Goal: Task Accomplishment & Management: Manage account settings

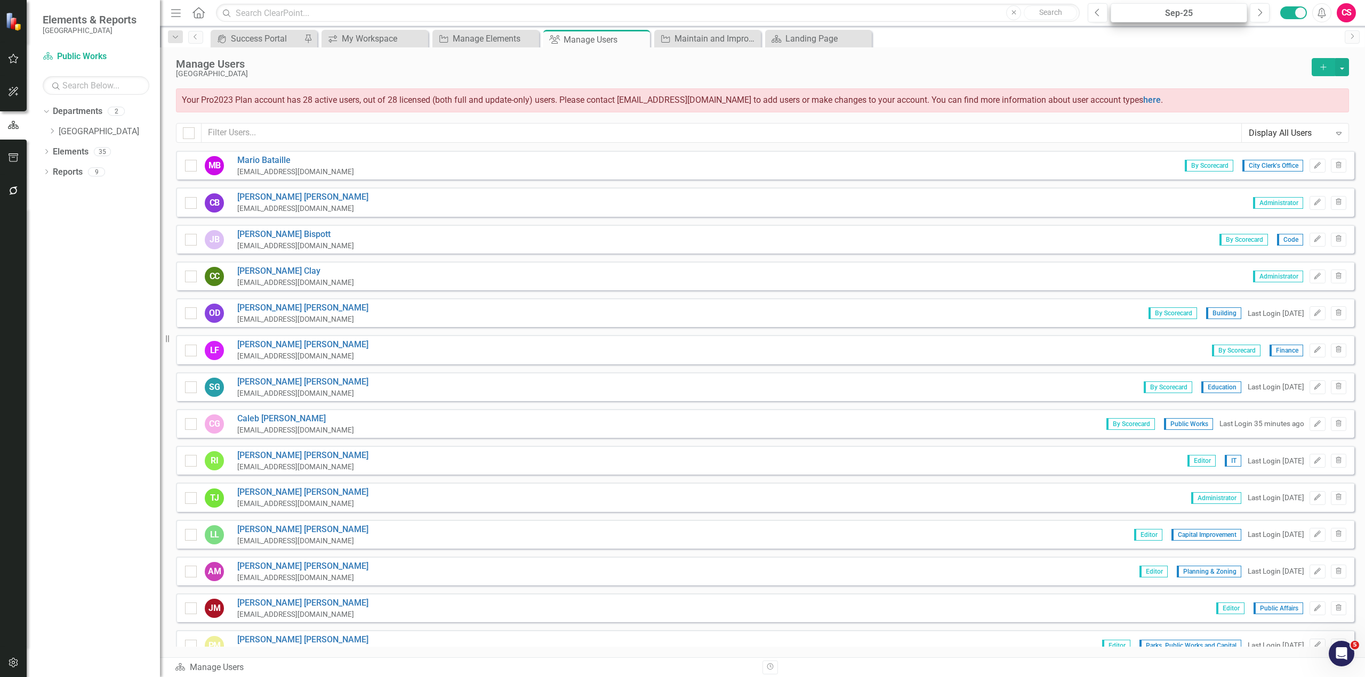
scroll to position [104, 0]
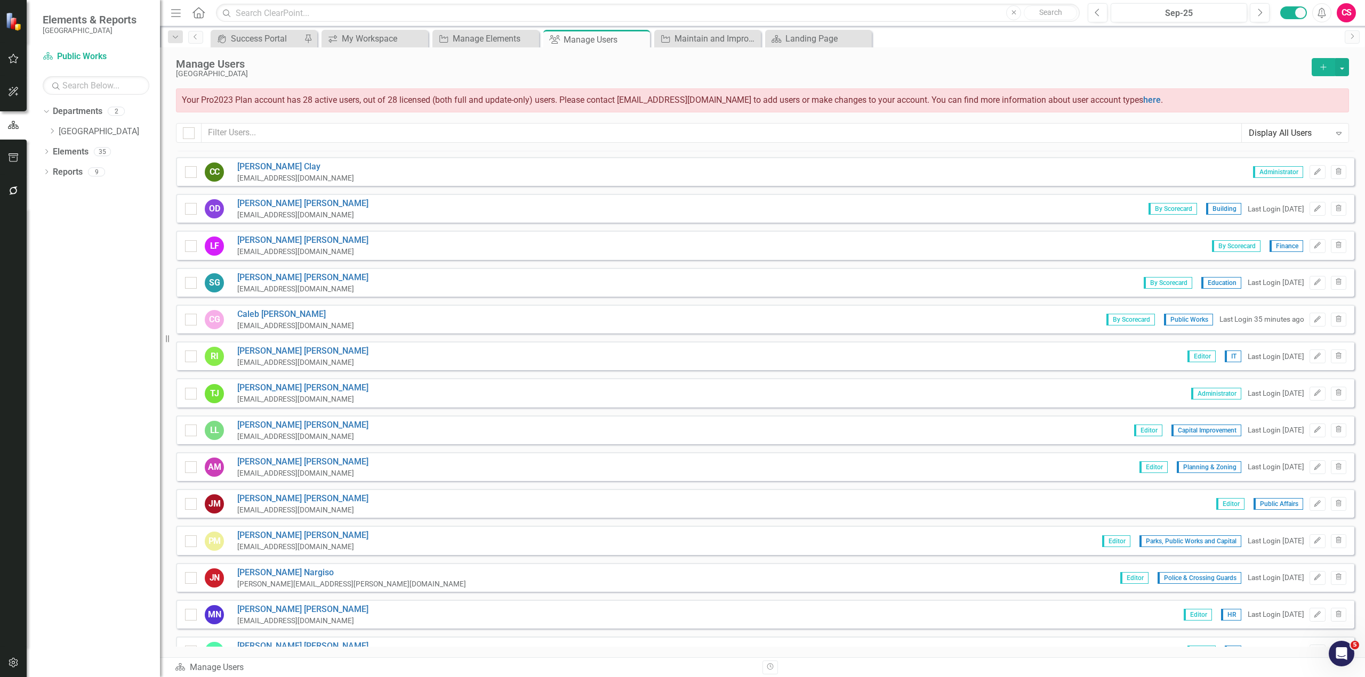
click at [1343, 16] on div "CS" at bounding box center [1345, 12] width 19 height 19
click at [1167, 62] on div "Manage Users" at bounding box center [741, 64] width 1130 height 12
click at [1309, 323] on button "Edit" at bounding box center [1316, 320] width 15 height 14
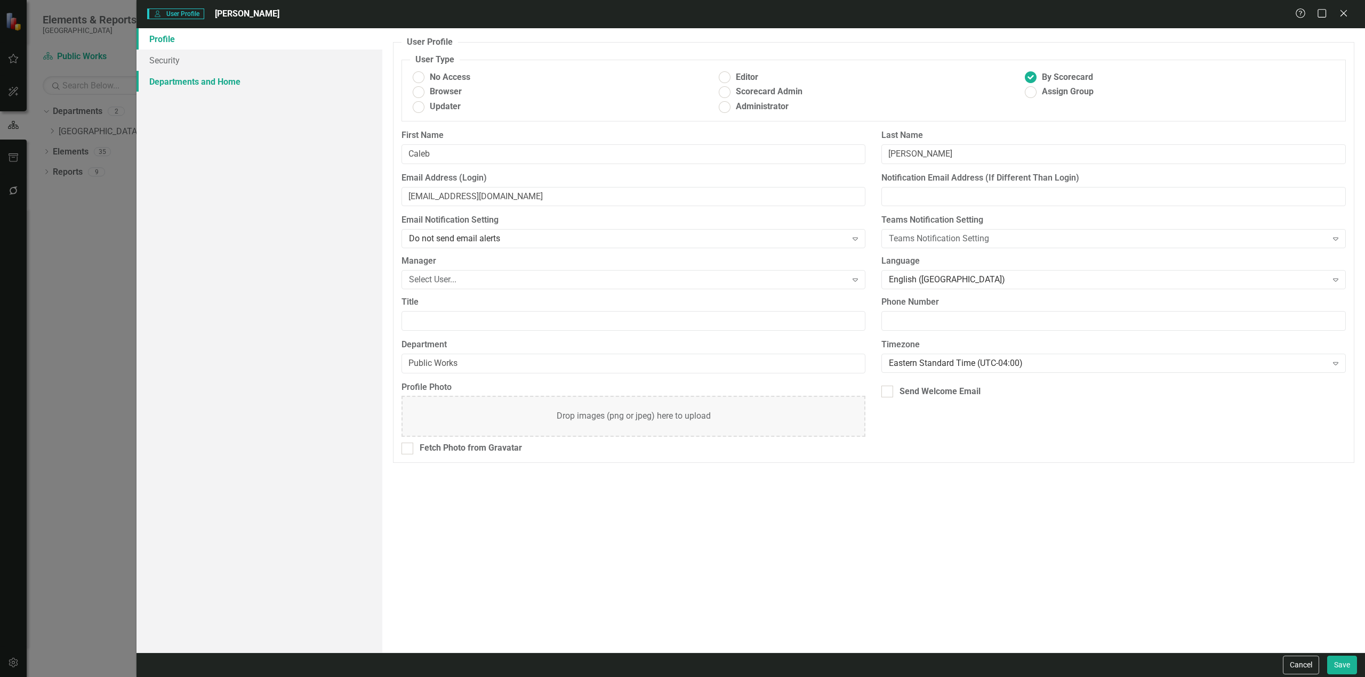
click at [301, 83] on link "Departments and Home" at bounding box center [259, 81] width 246 height 21
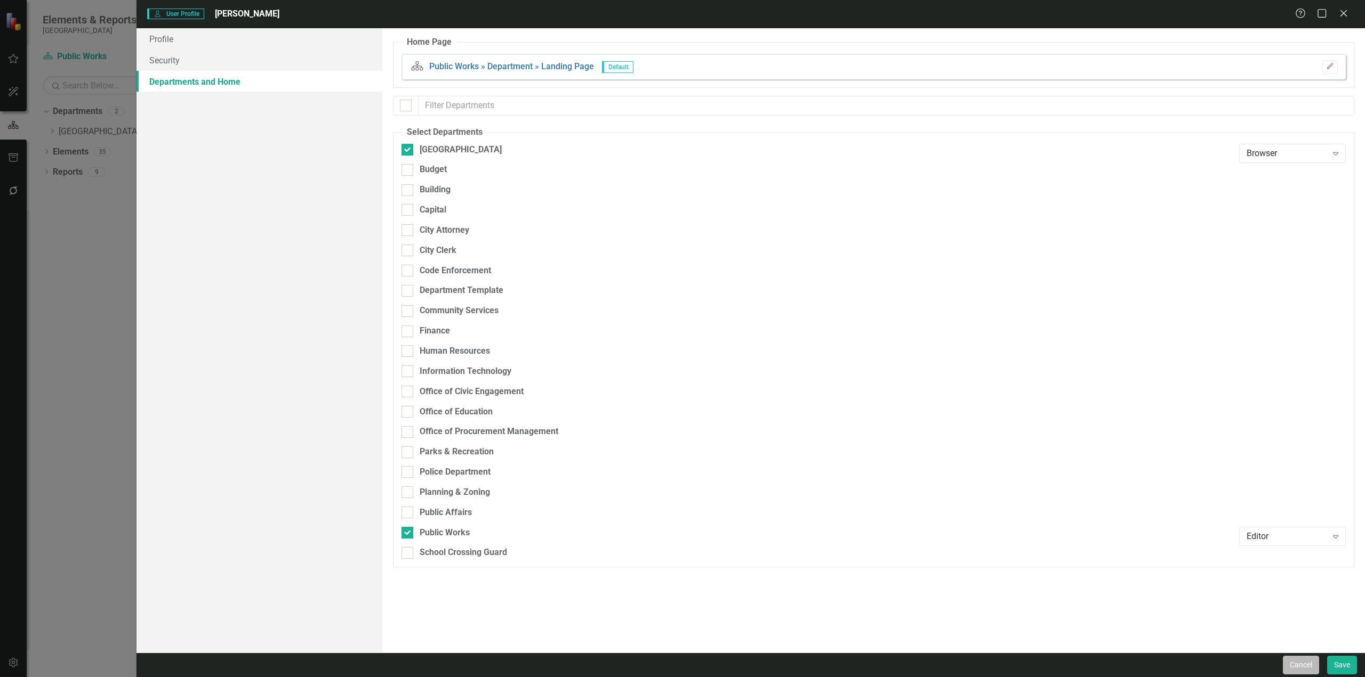
click at [1295, 665] on button "Cancel" at bounding box center [1300, 665] width 36 height 19
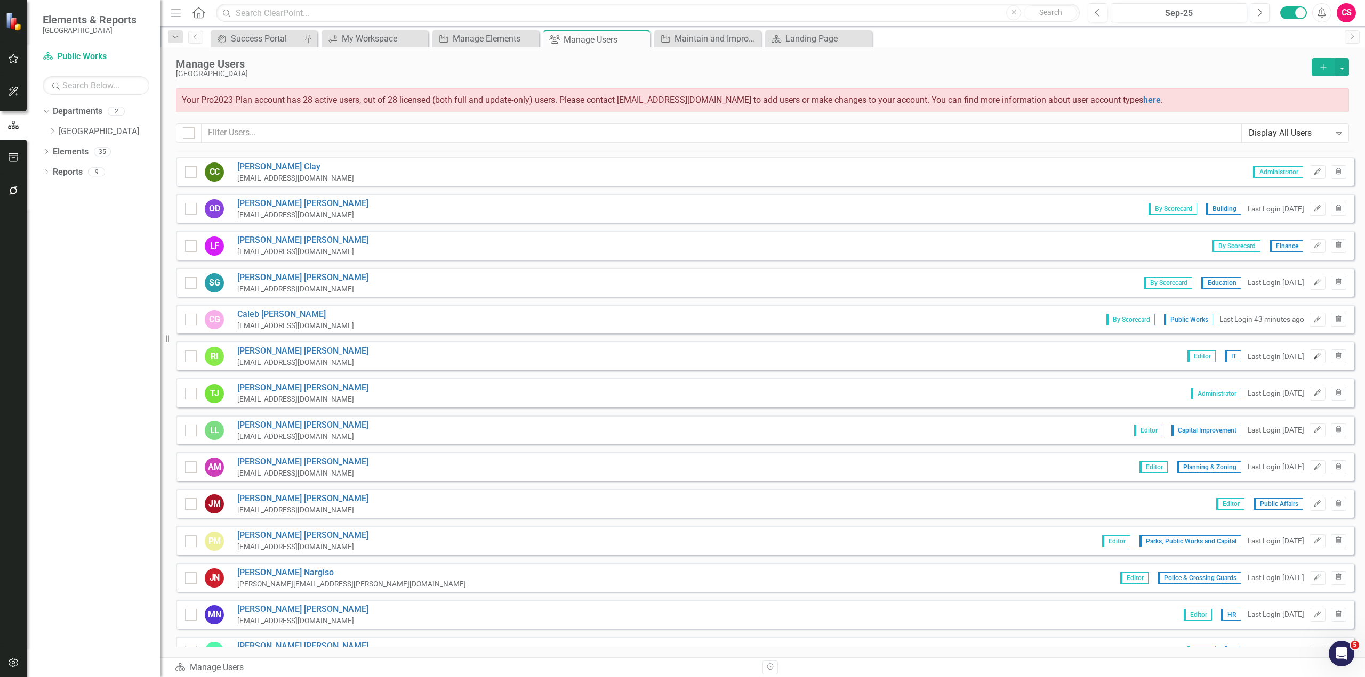
click at [1309, 360] on button "Edit" at bounding box center [1316, 357] width 15 height 14
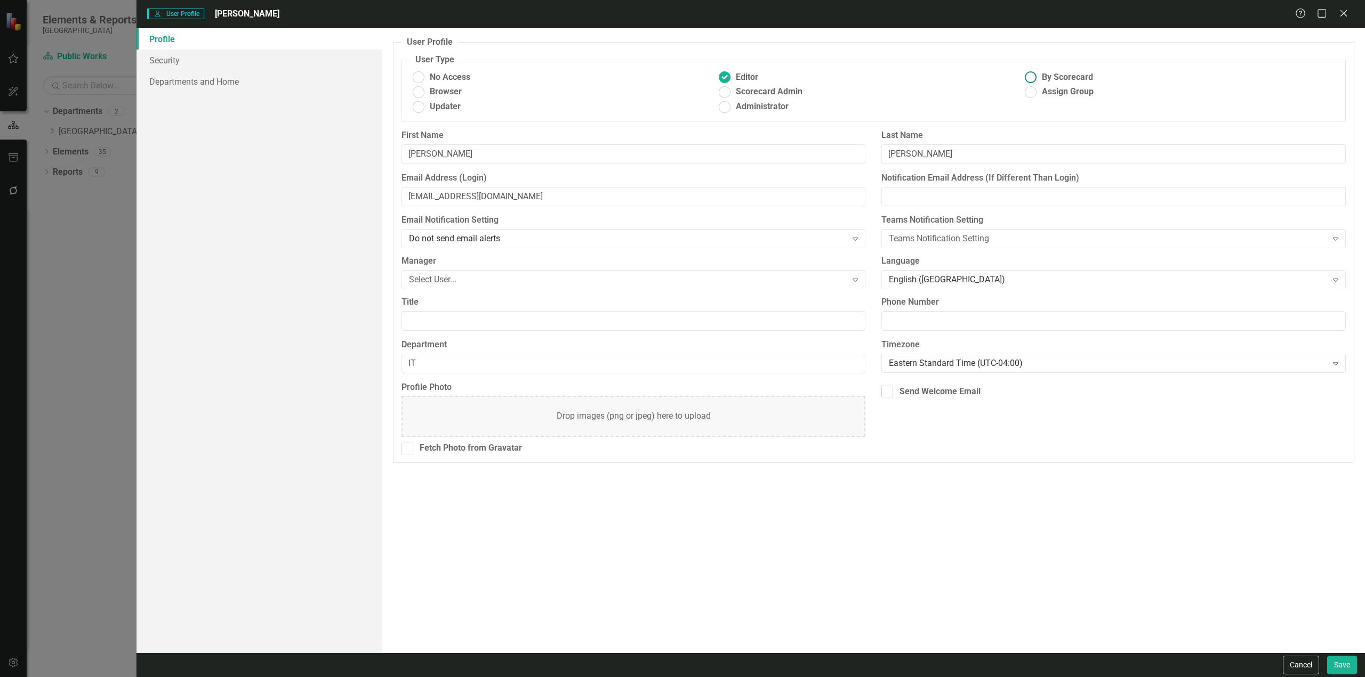
click at [1040, 82] on label "By Scorecard" at bounding box center [1175, 77] width 306 height 12
click at [1038, 82] on input "By Scorecard" at bounding box center [1030, 77] width 17 height 17
radio input "true"
click at [272, 88] on link "Departments and Home" at bounding box center [259, 81] width 246 height 21
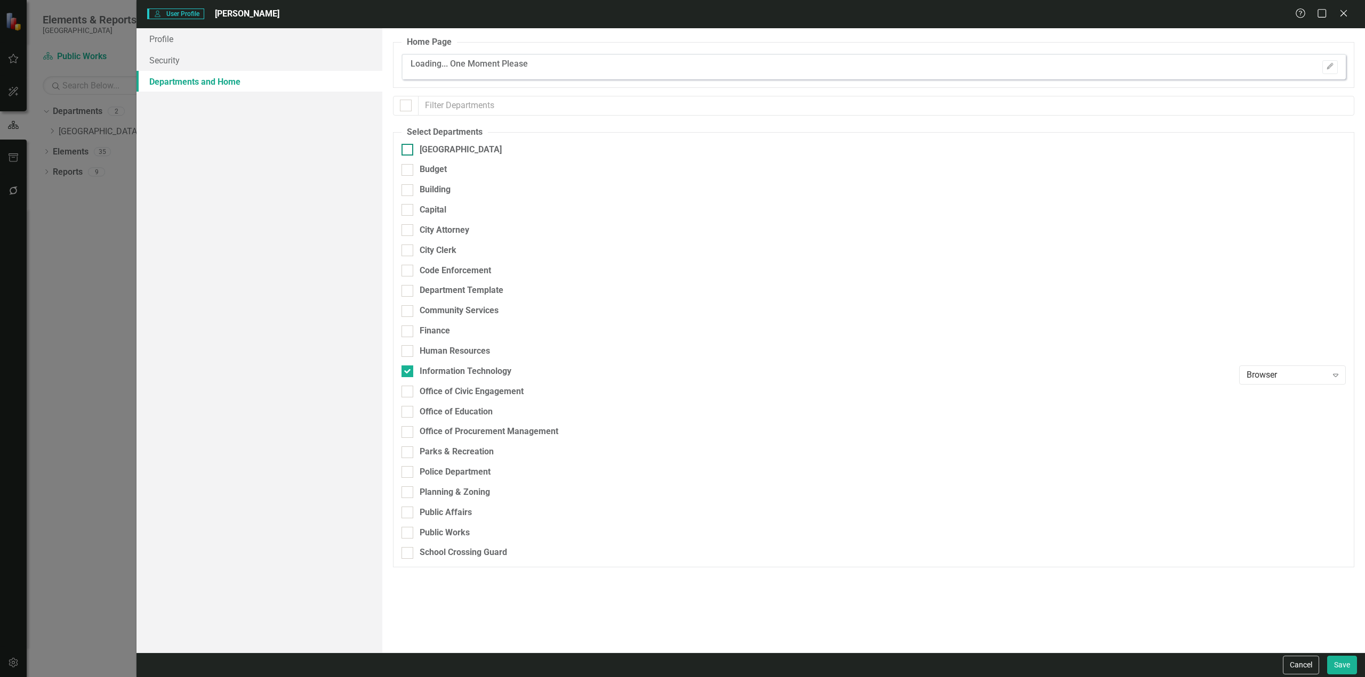
click at [449, 148] on div "[GEOGRAPHIC_DATA]" at bounding box center [460, 150] width 82 height 12
click at [408, 148] on input "[GEOGRAPHIC_DATA]" at bounding box center [404, 147] width 7 height 7
checkbox input "true"
click at [1279, 376] on div "Browser" at bounding box center [1286, 375] width 80 height 12
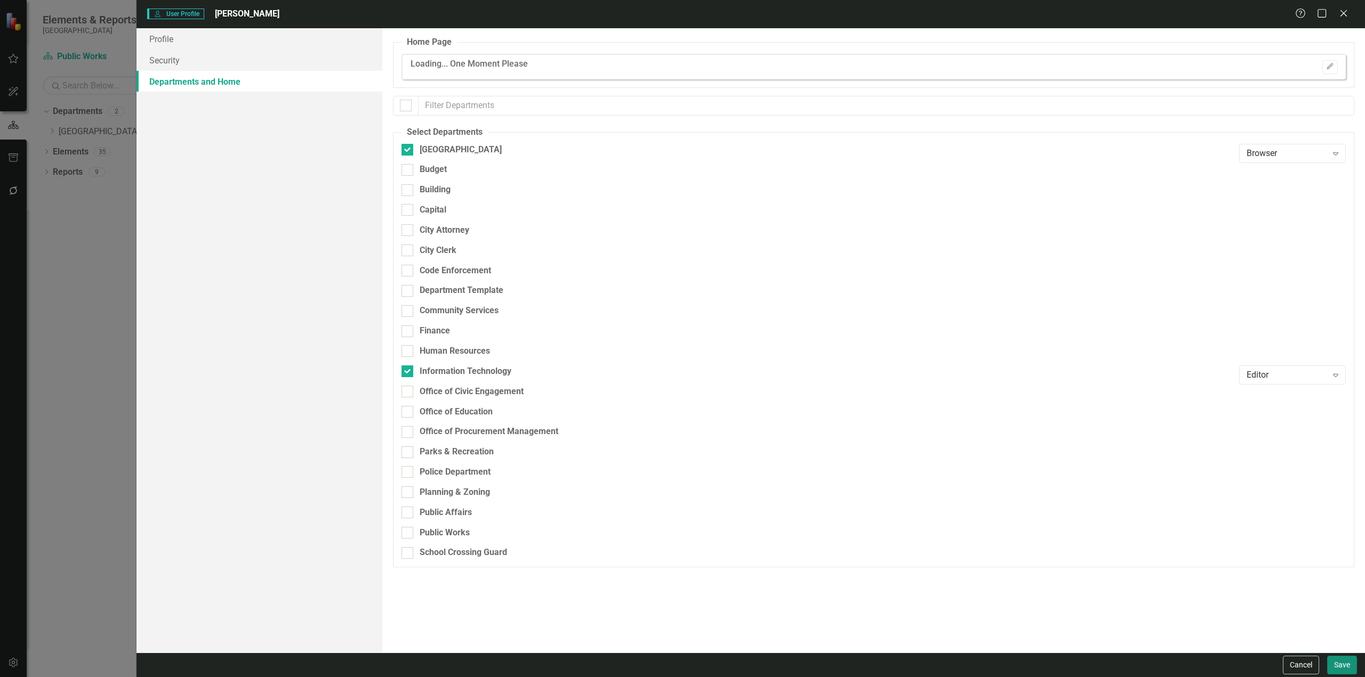
click at [1350, 662] on button "Save" at bounding box center [1342, 665] width 30 height 19
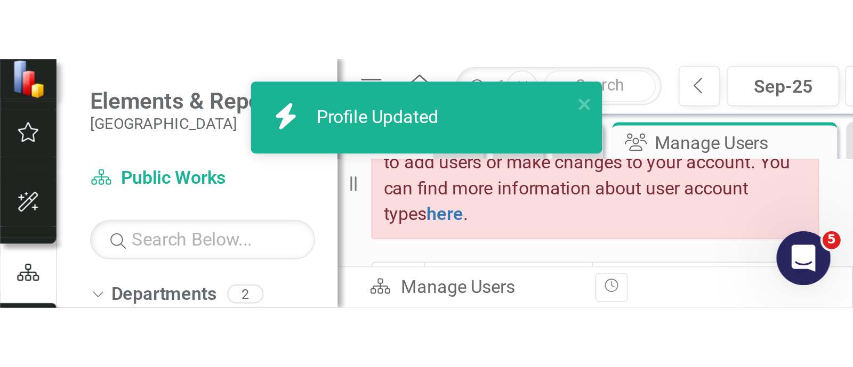
scroll to position [0, 0]
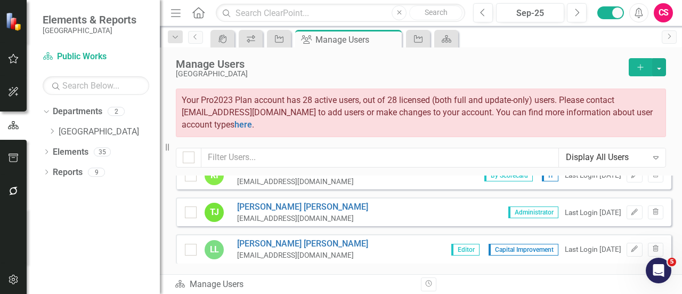
click at [552, 46] on div "icon.portal icon.workspace Objective Group Manage Users Pin Close Objective Dep…" at bounding box center [432, 38] width 448 height 17
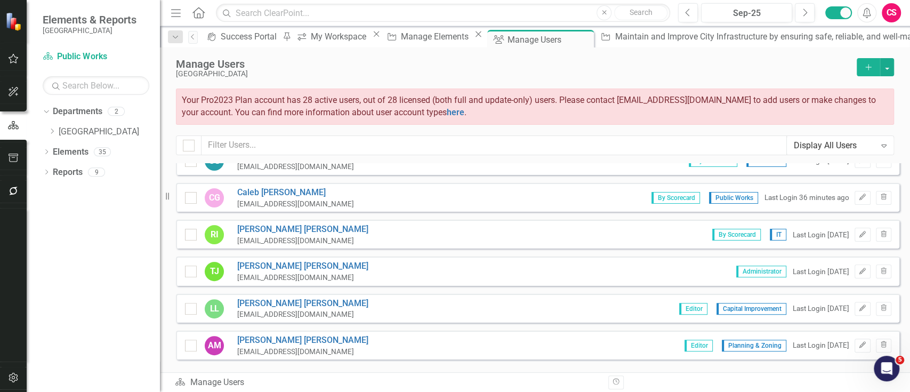
scroll to position [310, 0]
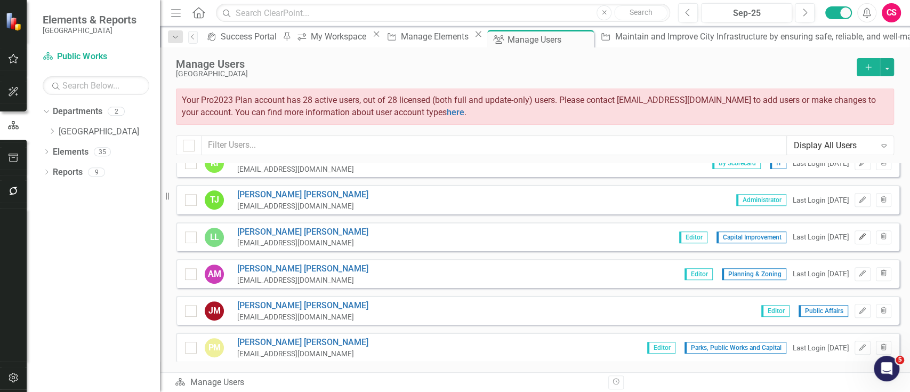
click at [858, 237] on icon "Edit" at bounding box center [862, 236] width 8 height 6
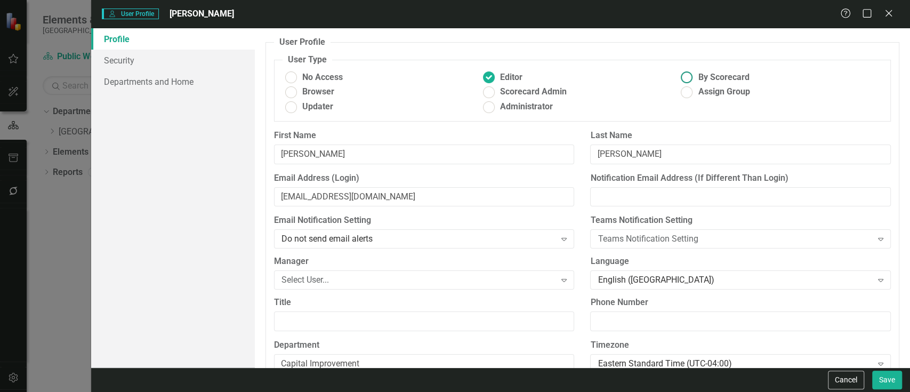
click at [688, 79] on ins at bounding box center [687, 77] width 17 height 17
click at [688, 79] on input "By Scorecard" at bounding box center [687, 77] width 17 height 17
radio input "true"
click at [144, 69] on link "Security" at bounding box center [173, 60] width 164 height 21
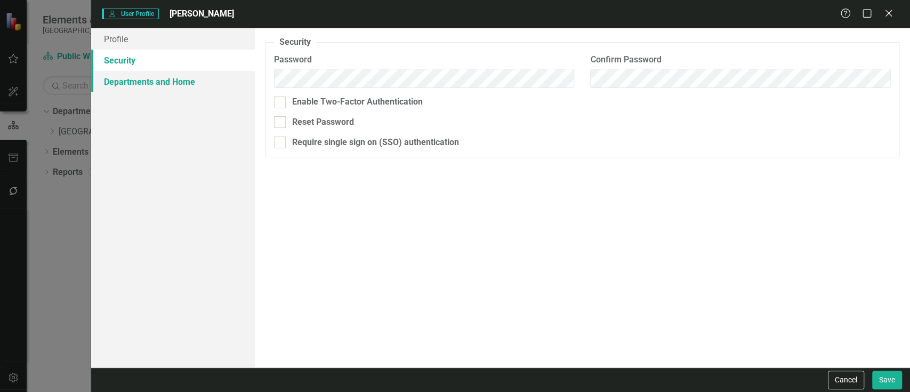
click at [136, 82] on link "Departments and Home" at bounding box center [173, 81] width 164 height 21
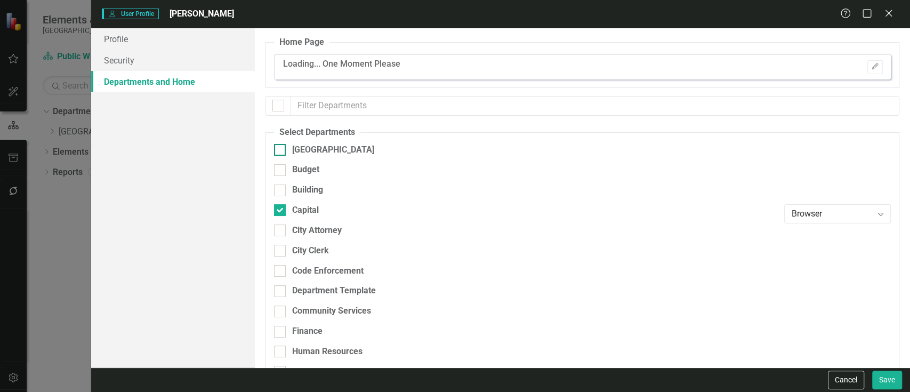
click at [334, 145] on div "[GEOGRAPHIC_DATA]" at bounding box center [333, 150] width 82 height 12
click at [281, 145] on input "[GEOGRAPHIC_DATA]" at bounding box center [277, 147] width 7 height 7
checkbox input "true"
click at [825, 160] on div "Browser Expand" at bounding box center [837, 153] width 107 height 19
drag, startPoint x: 703, startPoint y: 190, endPoint x: 734, endPoint y: 124, distance: 73.7
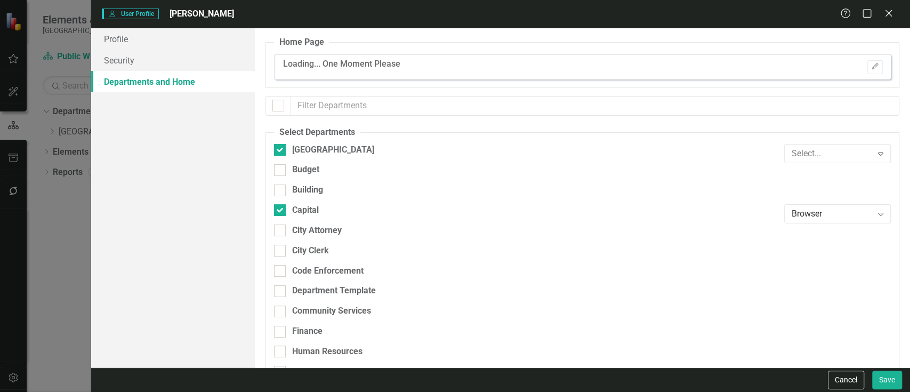
click at [704, 187] on div "Building" at bounding box center [526, 190] width 505 height 12
click at [281, 187] on input "Building" at bounding box center [277, 187] width 7 height 7
click at [313, 187] on div "Building" at bounding box center [307, 190] width 31 height 12
click at [281, 187] on input "Building" at bounding box center [277, 187] width 7 height 7
checkbox input "false"
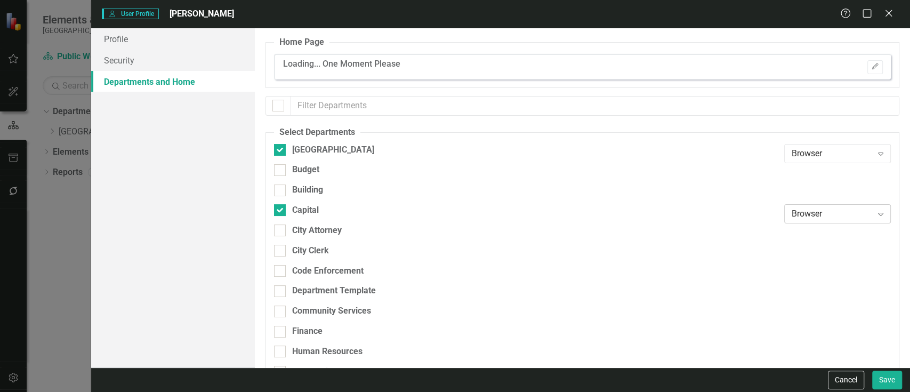
click at [792, 211] on div "Browser" at bounding box center [832, 214] width 80 height 12
click at [886, 378] on button "Save" at bounding box center [887, 379] width 30 height 19
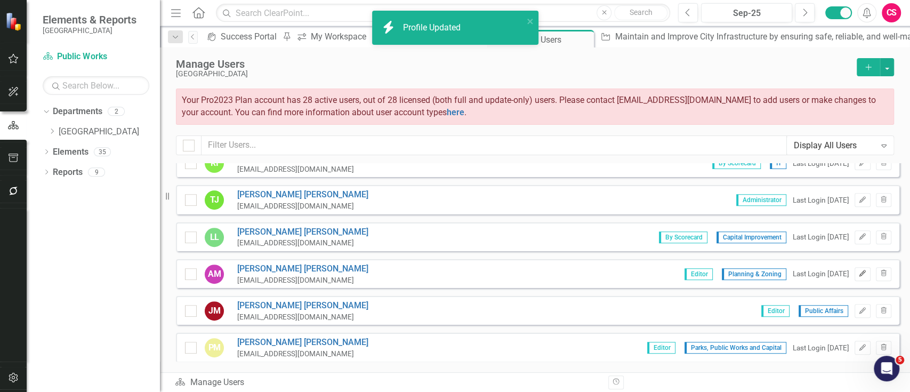
click at [858, 270] on icon "Edit" at bounding box center [862, 273] width 8 height 6
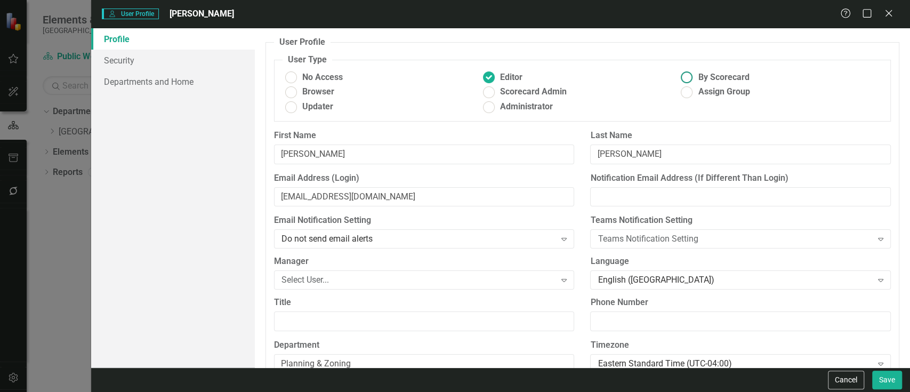
click at [718, 79] on span "By Scorecard" at bounding box center [723, 77] width 51 height 12
click at [695, 79] on input "By Scorecard" at bounding box center [687, 77] width 17 height 17
radio input "true"
drag, startPoint x: 144, startPoint y: 80, endPoint x: 229, endPoint y: 83, distance: 84.3
click at [145, 80] on link "Departments and Home" at bounding box center [173, 81] width 164 height 21
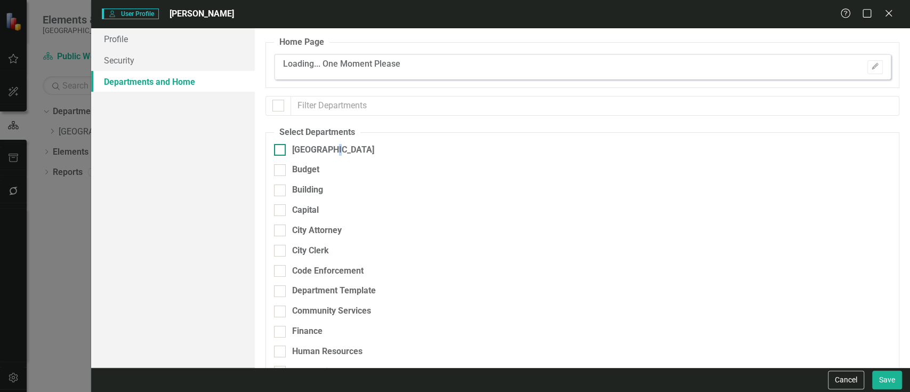
click at [333, 154] on div "[GEOGRAPHIC_DATA]" at bounding box center [333, 150] width 82 height 12
click at [330, 154] on div "[GEOGRAPHIC_DATA]" at bounding box center [333, 150] width 82 height 12
click at [281, 151] on input "[GEOGRAPHIC_DATA]" at bounding box center [277, 147] width 7 height 7
checkbox input "true"
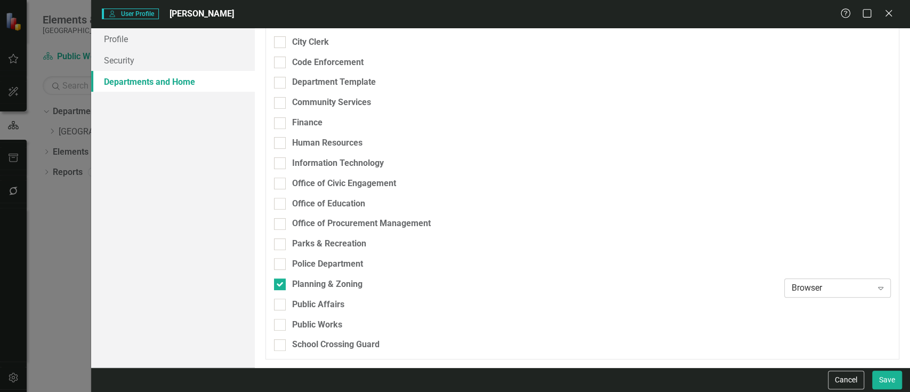
click at [814, 289] on div "Browser" at bounding box center [832, 288] width 80 height 12
click at [882, 377] on button "Save" at bounding box center [887, 379] width 30 height 19
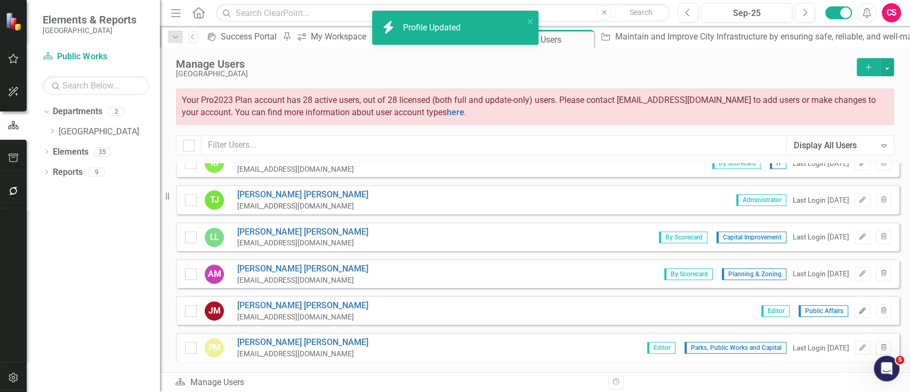
click at [859, 308] on icon "button" at bounding box center [862, 310] width 6 height 6
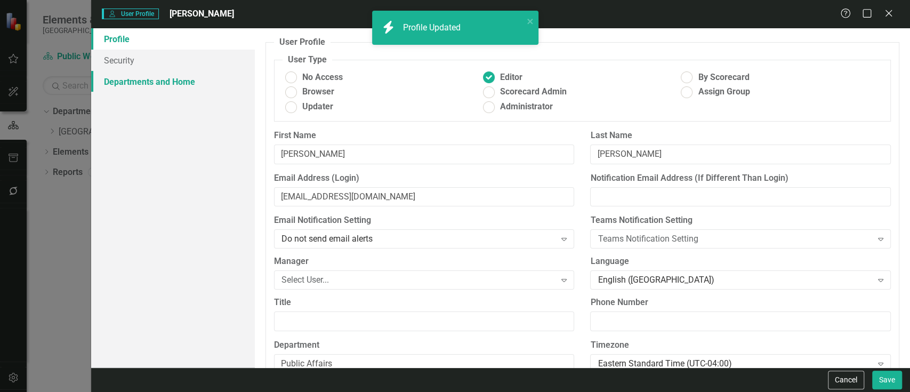
click at [191, 78] on link "Departments and Home" at bounding box center [173, 81] width 164 height 21
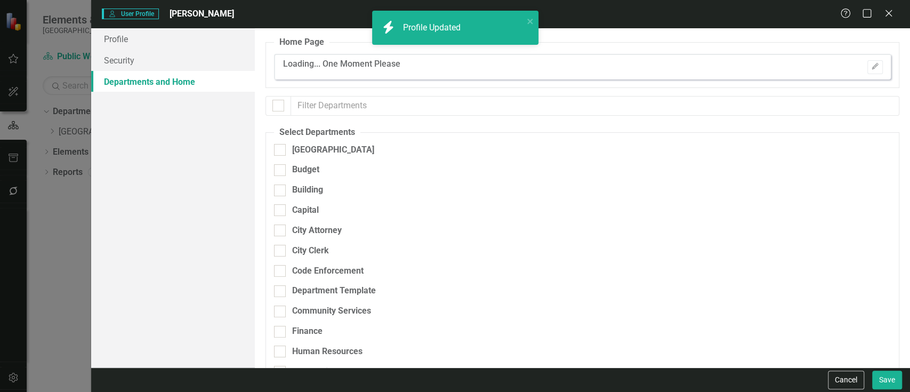
checkbox input "false"
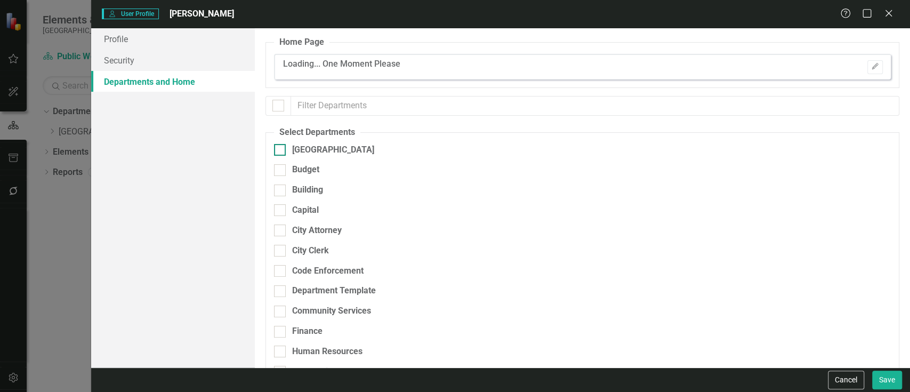
click at [274, 150] on input "[GEOGRAPHIC_DATA]" at bounding box center [277, 147] width 7 height 7
checkbox input "true"
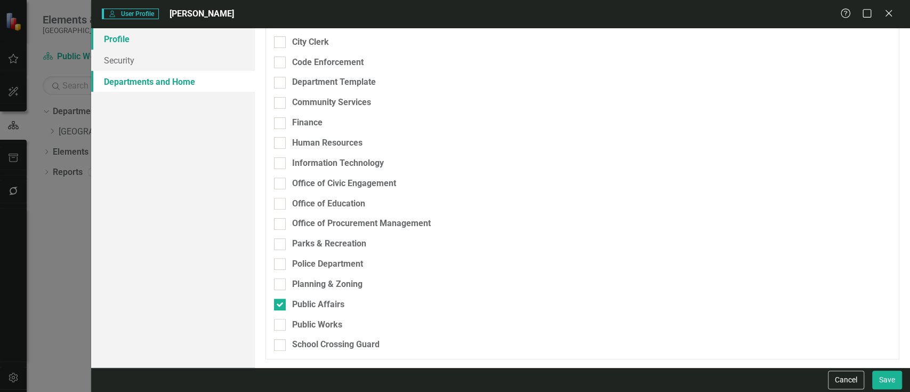
click at [205, 41] on link "Profile" at bounding box center [173, 38] width 164 height 21
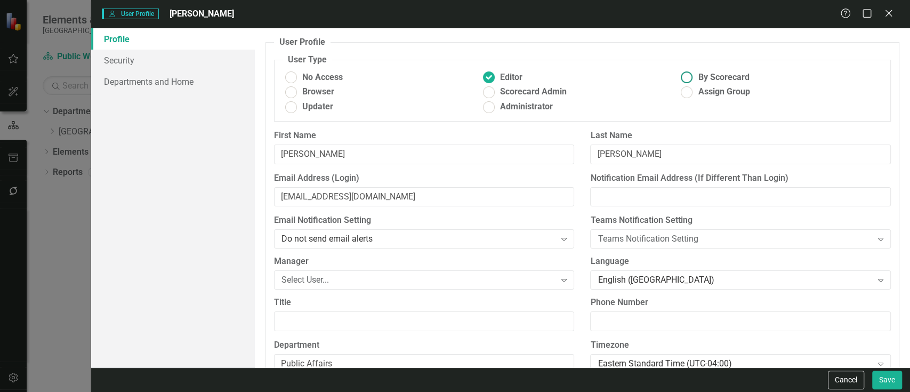
click at [737, 78] on span "By Scorecard" at bounding box center [723, 77] width 51 height 12
click at [695, 78] on input "By Scorecard" at bounding box center [687, 77] width 17 height 17
radio input "true"
click at [202, 84] on link "Departments and Home" at bounding box center [173, 81] width 164 height 21
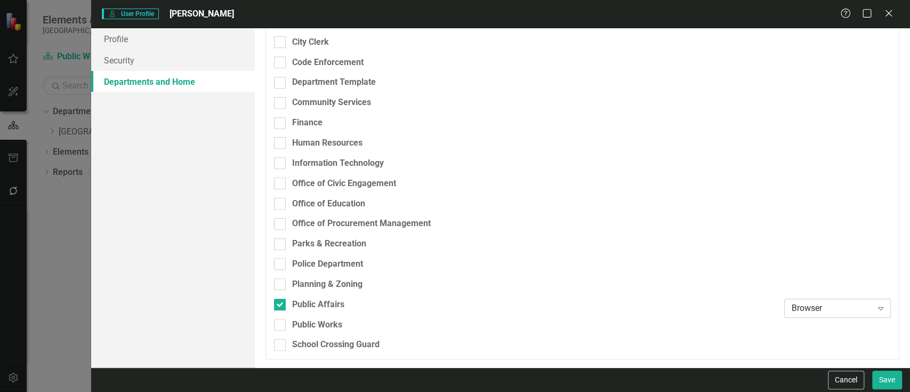
click at [822, 306] on div "Browser" at bounding box center [832, 308] width 80 height 12
click at [883, 378] on button "Save" at bounding box center [887, 379] width 30 height 19
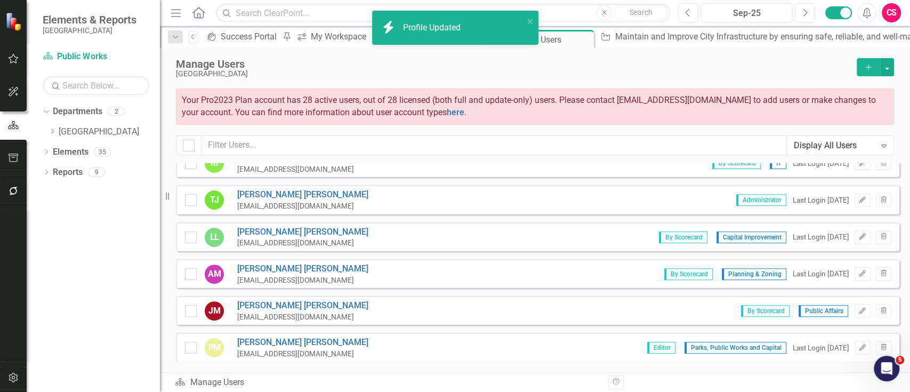
scroll to position [381, 0]
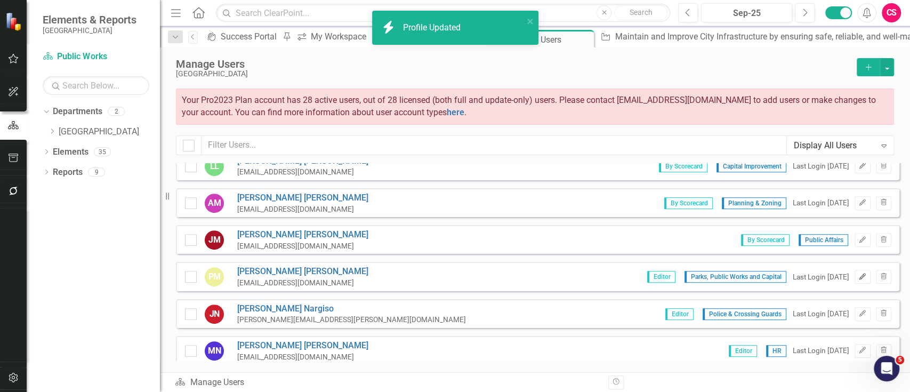
click at [857, 279] on button "Edit" at bounding box center [861, 277] width 15 height 14
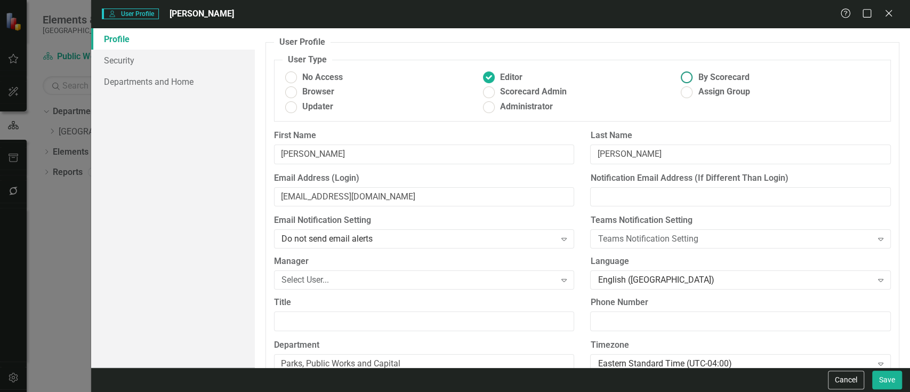
drag, startPoint x: 698, startPoint y: 71, endPoint x: 671, endPoint y: 72, distance: 27.2
click at [698, 71] on span "By Scorecard" at bounding box center [723, 77] width 51 height 12
click at [695, 71] on input "By Scorecard" at bounding box center [687, 77] width 17 height 17
radio input "true"
click at [192, 74] on link "Departments and Home" at bounding box center [173, 81] width 164 height 21
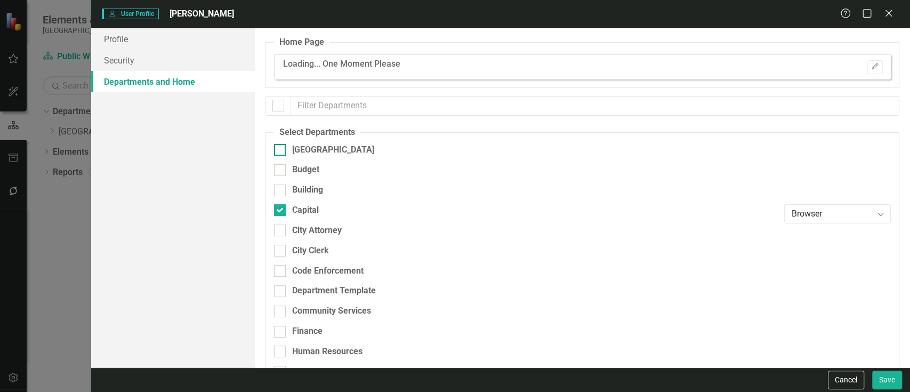
click at [303, 144] on div "[GEOGRAPHIC_DATA]" at bounding box center [333, 150] width 82 height 12
click at [281, 144] on input "[GEOGRAPHIC_DATA]" at bounding box center [277, 147] width 7 height 7
checkbox input "true"
click at [819, 215] on div "Browser" at bounding box center [832, 214] width 80 height 12
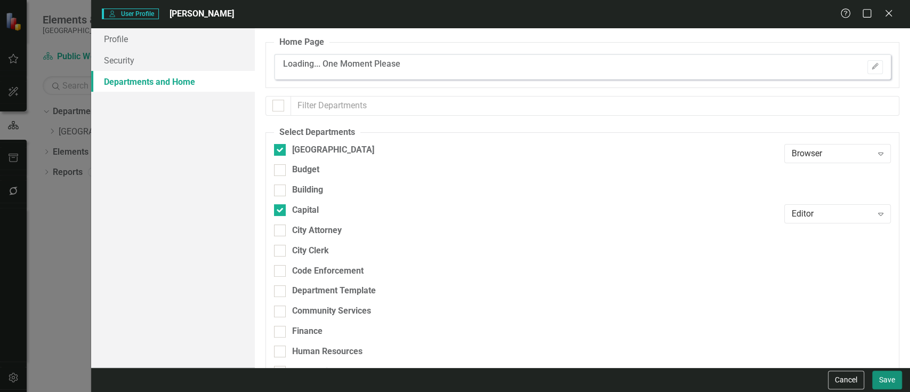
click at [879, 375] on button "Save" at bounding box center [887, 379] width 30 height 19
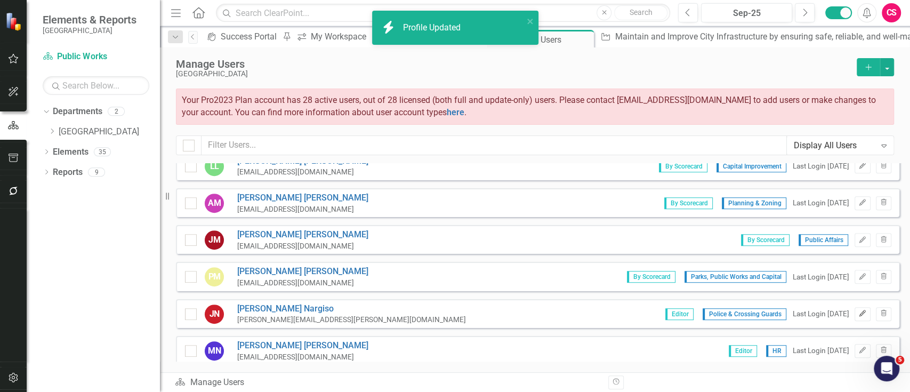
click at [859, 314] on button "Edit" at bounding box center [861, 314] width 15 height 14
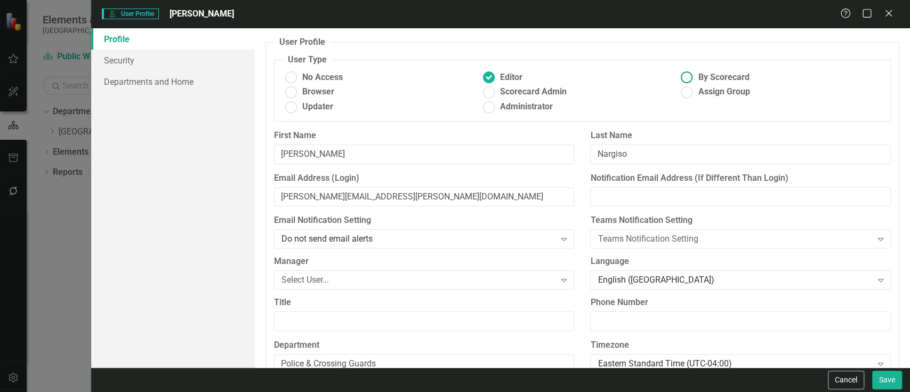
click at [681, 78] on ins at bounding box center [687, 77] width 17 height 17
click at [681, 78] on input "By Scorecard" at bounding box center [687, 77] width 17 height 17
radio input "true"
click at [200, 94] on div "Profile Security Departments and Home" at bounding box center [173, 197] width 164 height 339
click at [217, 83] on link "Departments and Home" at bounding box center [173, 81] width 164 height 21
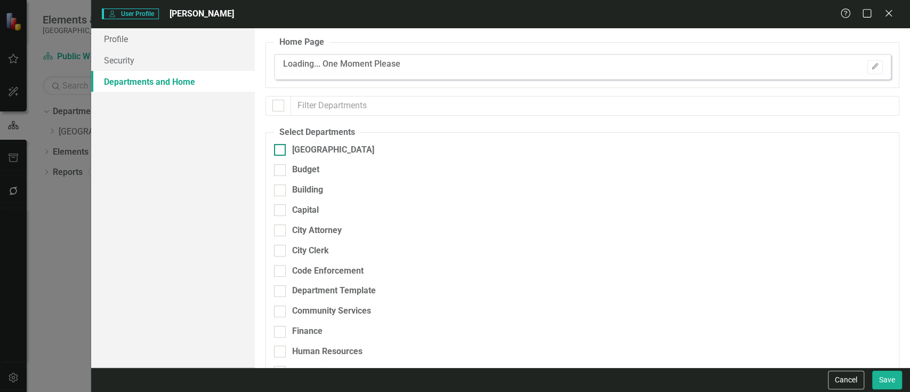
click at [323, 150] on div "[GEOGRAPHIC_DATA]" at bounding box center [333, 150] width 82 height 12
click at [281, 150] on input "[GEOGRAPHIC_DATA]" at bounding box center [277, 147] width 7 height 7
checkbox input "true"
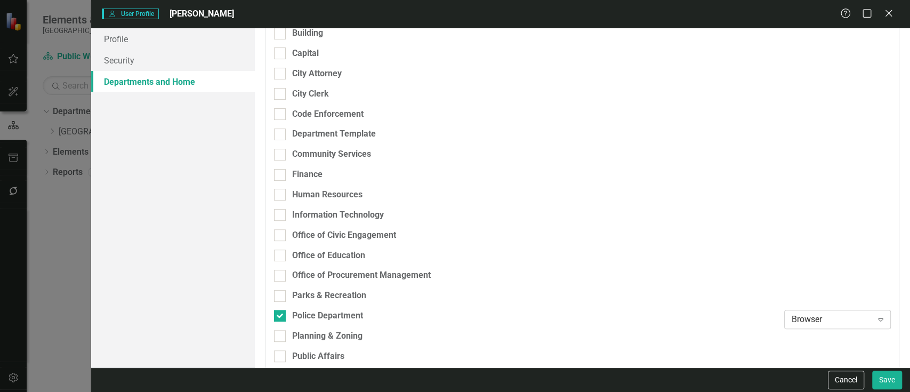
scroll to position [208, 0]
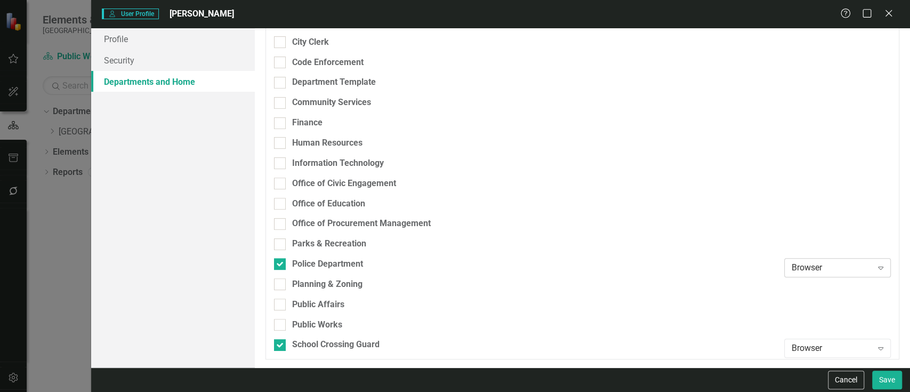
click at [804, 263] on div "Browser" at bounding box center [832, 268] width 80 height 12
click at [795, 348] on div "Browser" at bounding box center [832, 348] width 80 height 12
click at [883, 382] on button "Save" at bounding box center [887, 379] width 30 height 19
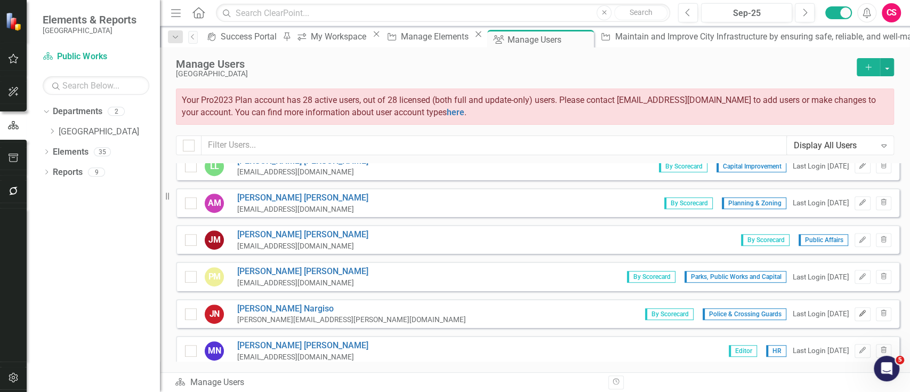
scroll to position [452, 0]
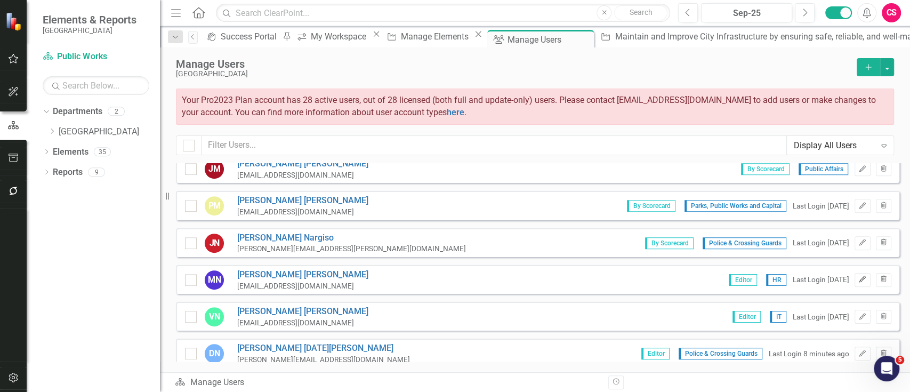
click at [858, 279] on icon "Edit" at bounding box center [862, 279] width 8 height 6
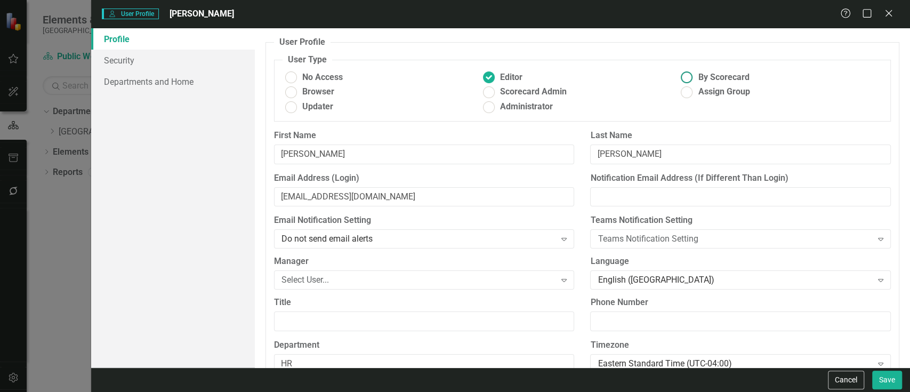
click at [698, 76] on span "By Scorecard" at bounding box center [723, 77] width 51 height 12
click at [695, 76] on input "By Scorecard" at bounding box center [687, 77] width 17 height 17
radio input "true"
click at [230, 83] on link "Departments and Home" at bounding box center [173, 81] width 164 height 21
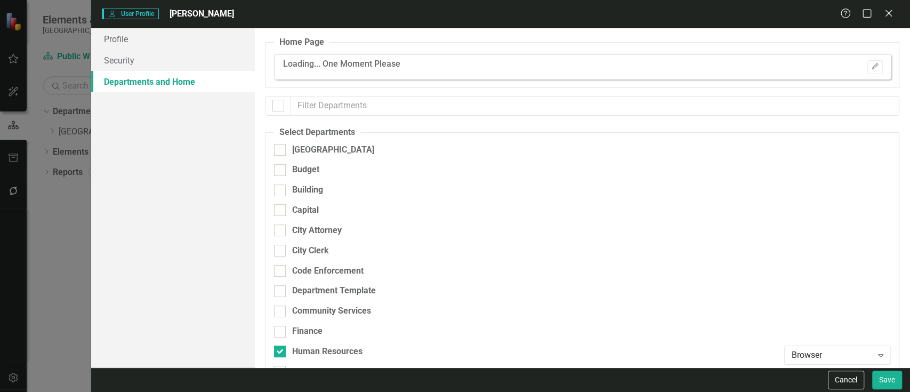
click at [285, 157] on div "[GEOGRAPHIC_DATA]" at bounding box center [526, 154] width 505 height 20
click at [308, 155] on div "[GEOGRAPHIC_DATA]" at bounding box center [333, 150] width 82 height 12
click at [281, 151] on input "[GEOGRAPHIC_DATA]" at bounding box center [277, 147] width 7 height 7
checkbox input "true"
click at [828, 356] on div "Browser" at bounding box center [832, 355] width 80 height 12
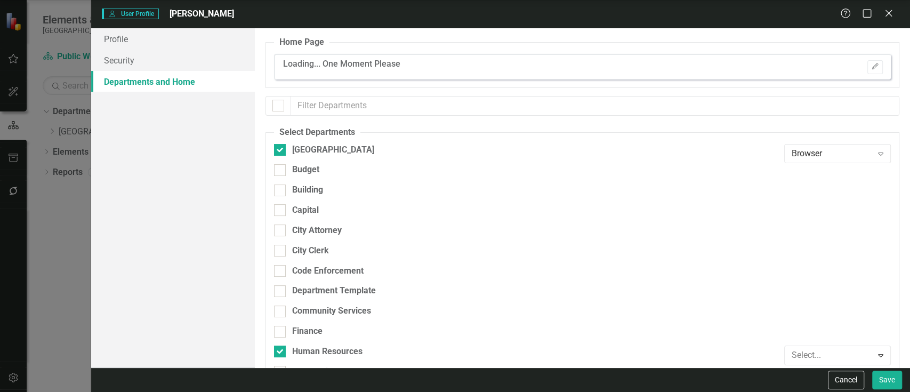
click at [871, 375] on div "Cancel Save" at bounding box center [863, 379] width 77 height 19
click at [876, 375] on button "Save" at bounding box center [887, 379] width 30 height 19
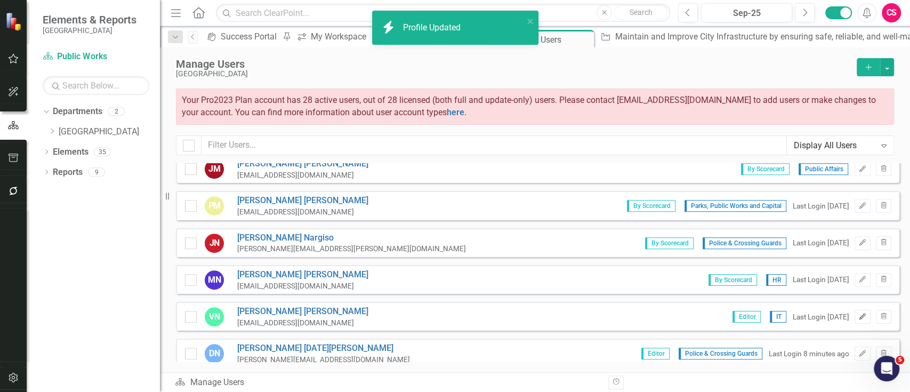
click at [858, 314] on icon "Edit" at bounding box center [862, 316] width 8 height 6
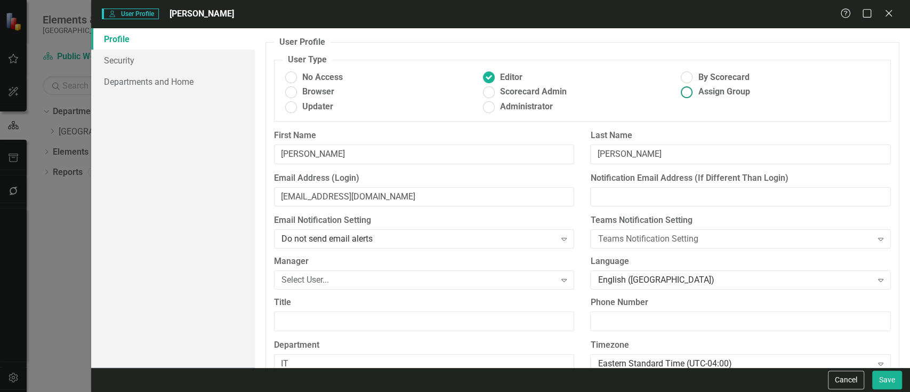
click at [687, 83] on ins at bounding box center [687, 77] width 17 height 17
click at [687, 83] on input "By Scorecard" at bounding box center [687, 77] width 17 height 17
radio input "true"
drag, startPoint x: 192, startPoint y: 76, endPoint x: 221, endPoint y: 80, distance: 29.1
click at [192, 75] on link "Departments and Home" at bounding box center [173, 81] width 164 height 21
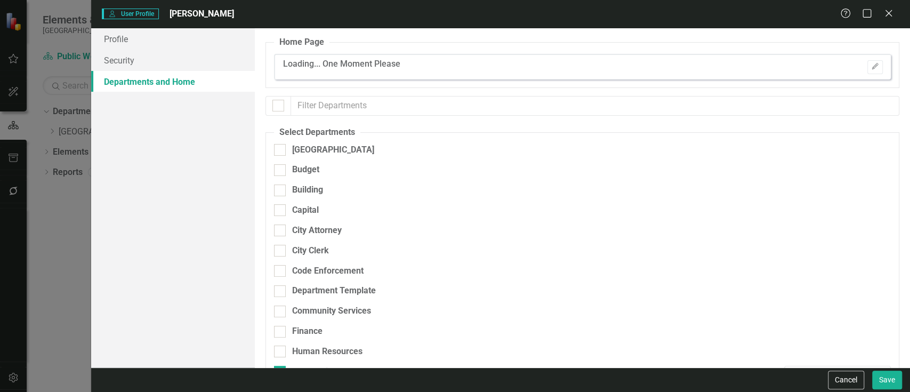
click at [354, 147] on div "[GEOGRAPHIC_DATA]" at bounding box center [526, 150] width 505 height 12
click at [281, 147] on input "[GEOGRAPHIC_DATA]" at bounding box center [277, 147] width 7 height 7
checkbox input "true"
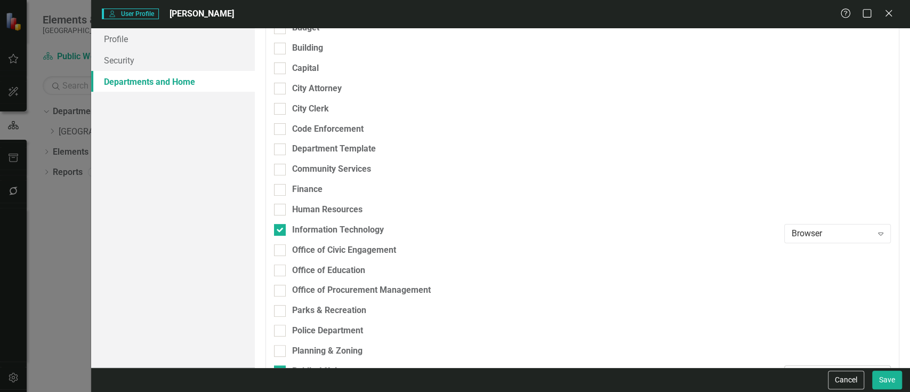
scroll to position [208, 0]
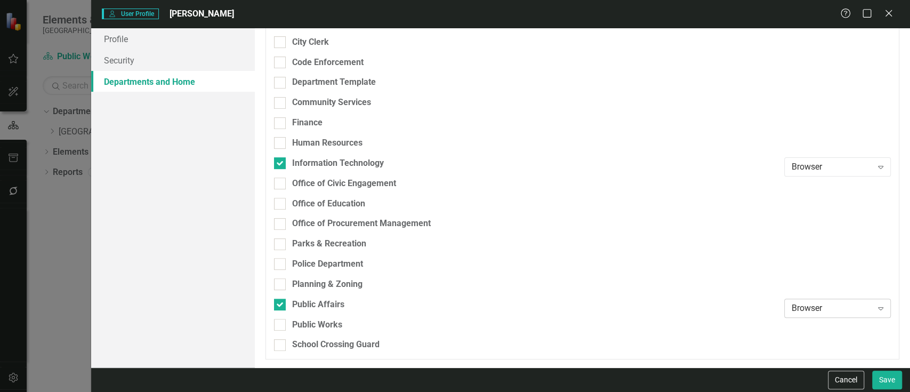
click at [814, 306] on div "Browser" at bounding box center [832, 308] width 80 height 12
click at [802, 174] on div "Browser Expand" at bounding box center [837, 166] width 107 height 19
click at [887, 380] on button "Save" at bounding box center [887, 379] width 30 height 19
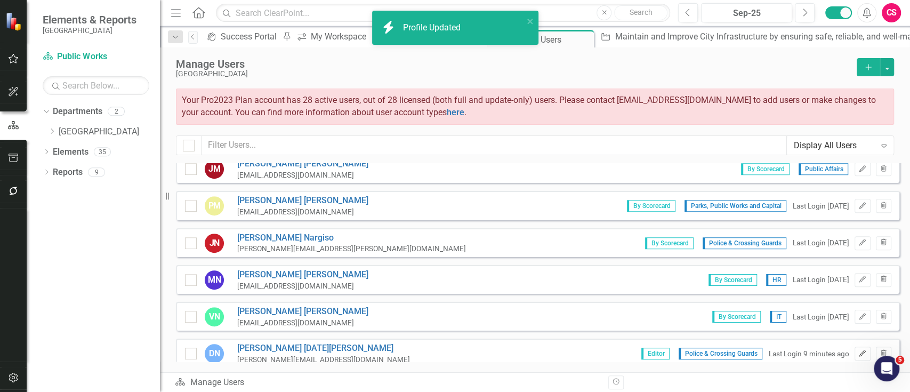
click at [854, 348] on button "Edit" at bounding box center [861, 353] width 15 height 14
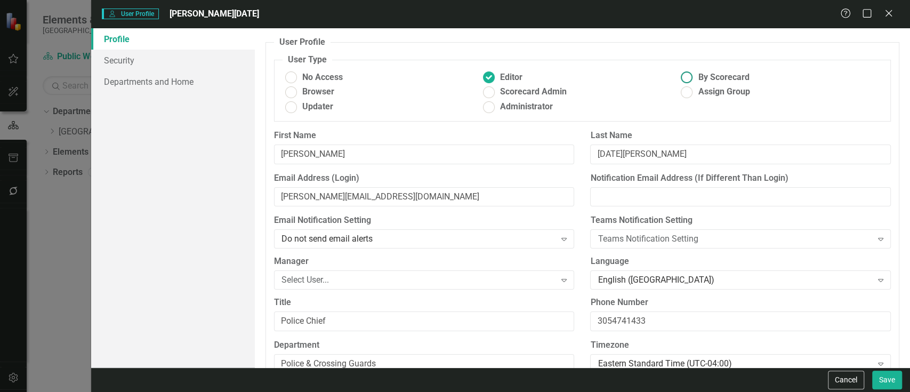
click at [699, 78] on span "By Scorecard" at bounding box center [723, 77] width 51 height 12
click at [695, 78] on input "By Scorecard" at bounding box center [687, 77] width 17 height 17
radio input "true"
click at [185, 86] on link "Departments and Home" at bounding box center [173, 81] width 164 height 21
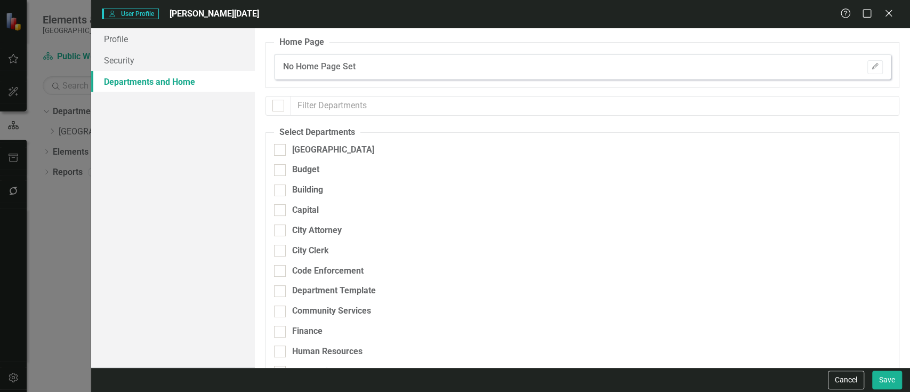
click at [286, 160] on div "[GEOGRAPHIC_DATA]" at bounding box center [526, 154] width 505 height 20
click at [286, 151] on div "[GEOGRAPHIC_DATA]" at bounding box center [526, 150] width 505 height 12
click at [281, 151] on input "[GEOGRAPHIC_DATA]" at bounding box center [277, 147] width 7 height 7
checkbox input "true"
click at [786, 159] on div "Browser Expand" at bounding box center [837, 153] width 107 height 19
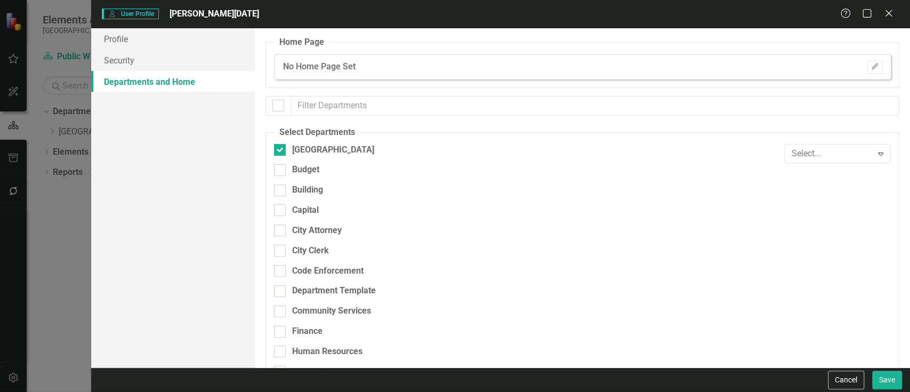
click at [869, 377] on div "Cancel Save" at bounding box center [863, 379] width 77 height 19
click at [875, 378] on button "Save" at bounding box center [887, 379] width 30 height 19
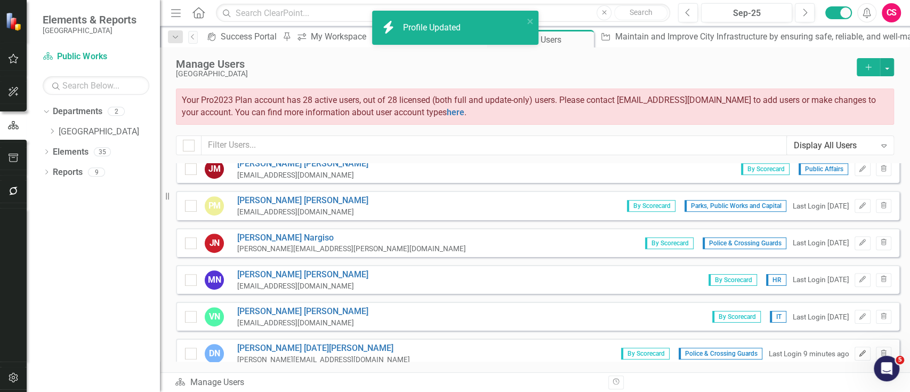
click at [858, 350] on icon "Edit" at bounding box center [862, 353] width 8 height 6
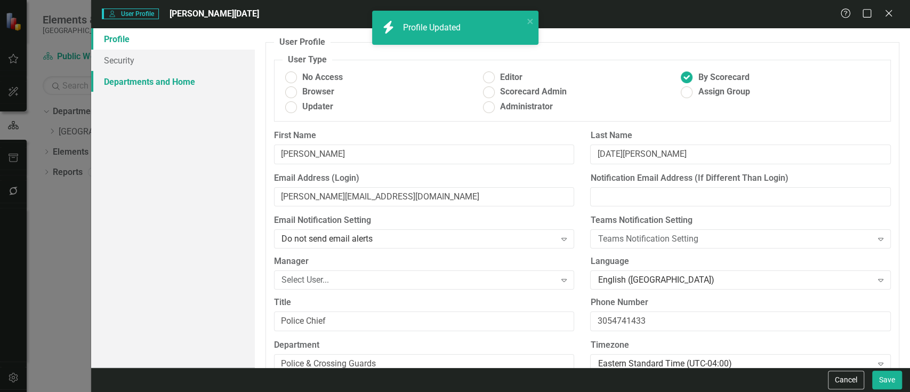
drag, startPoint x: 183, startPoint y: 88, endPoint x: 222, endPoint y: 88, distance: 38.9
click at [182, 88] on link "Departments and Home" at bounding box center [173, 81] width 164 height 21
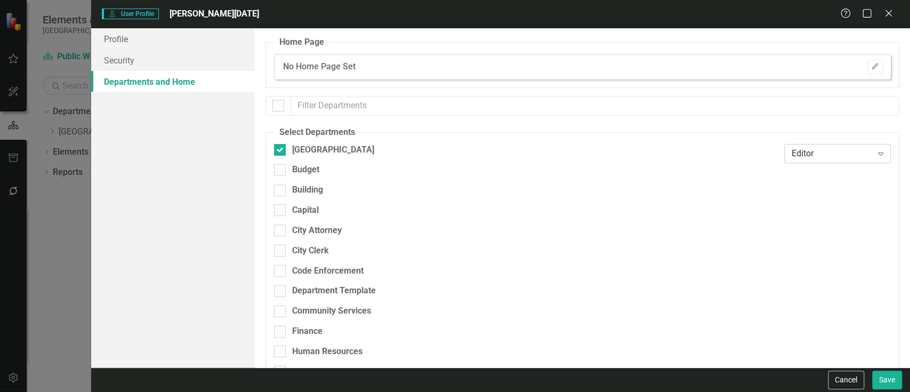
click at [810, 160] on div "Editor Expand" at bounding box center [837, 153] width 107 height 19
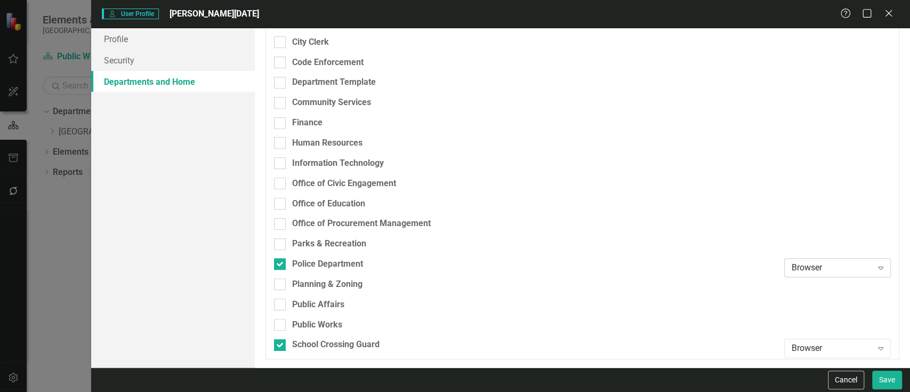
click at [819, 267] on div "Browser" at bounding box center [832, 268] width 80 height 12
click at [816, 342] on div "Browser" at bounding box center [832, 348] width 80 height 12
click at [881, 378] on button "Save" at bounding box center [887, 379] width 30 height 19
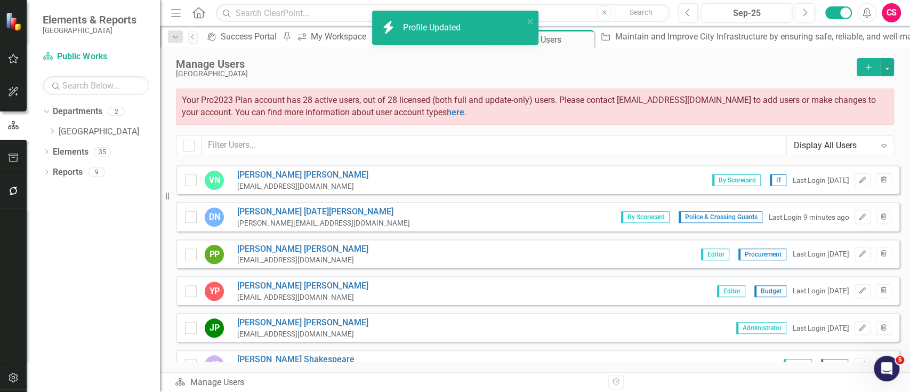
scroll to position [594, 0]
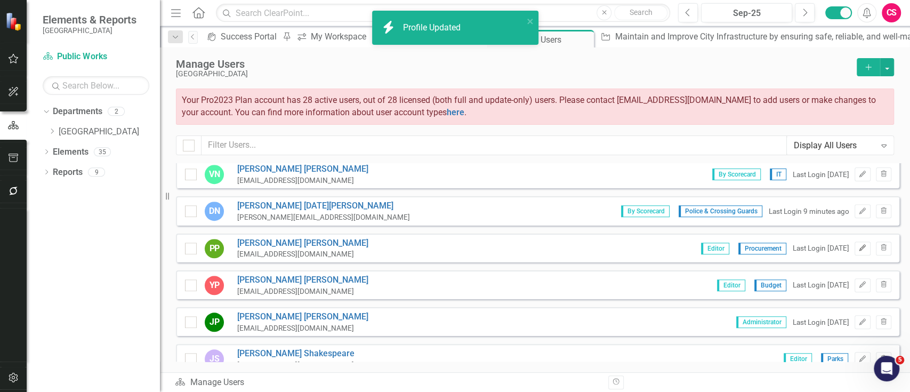
click at [858, 246] on icon "Edit" at bounding box center [862, 248] width 8 height 6
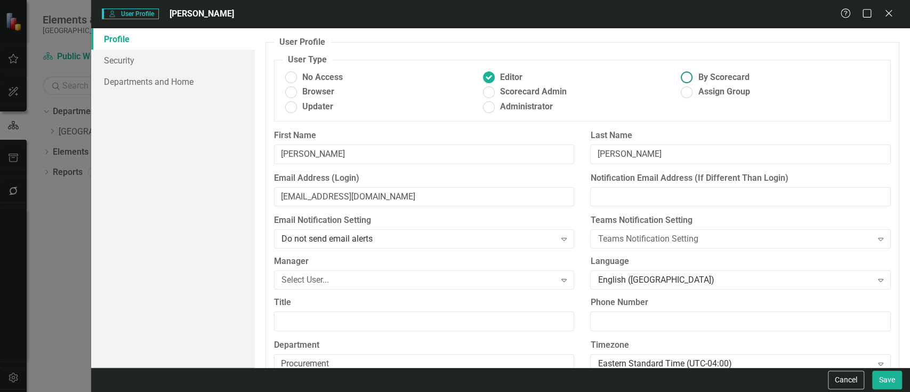
click at [698, 75] on span "By Scorecard" at bounding box center [723, 77] width 51 height 12
click at [695, 75] on input "By Scorecard" at bounding box center [687, 77] width 17 height 17
radio input "true"
click at [181, 94] on div "Profile Security Departments and Home" at bounding box center [173, 197] width 164 height 339
click at [181, 87] on link "Departments and Home" at bounding box center [173, 81] width 164 height 21
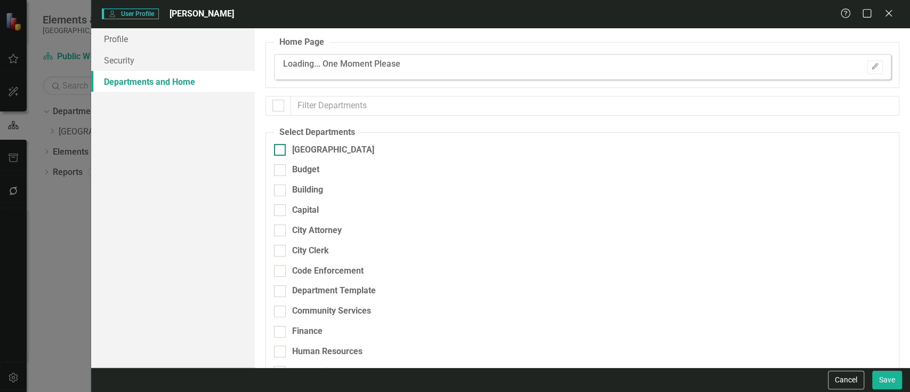
click at [315, 144] on div "[GEOGRAPHIC_DATA]" at bounding box center [333, 150] width 82 height 12
click at [281, 144] on input "[GEOGRAPHIC_DATA]" at bounding box center [277, 147] width 7 height 7
checkbox input "true"
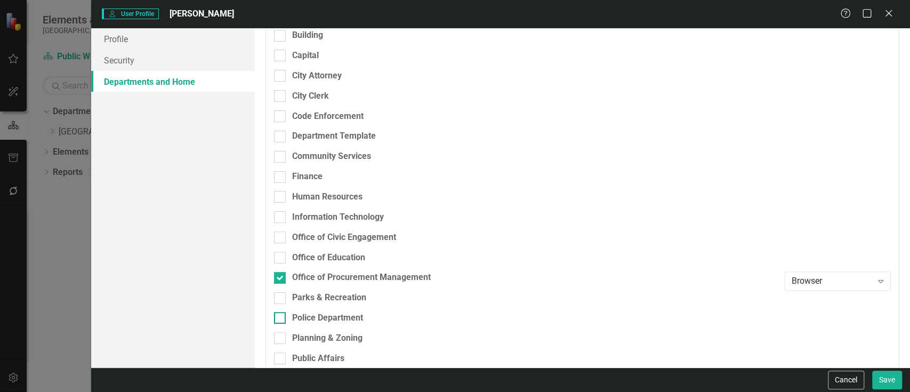
scroll to position [208, 0]
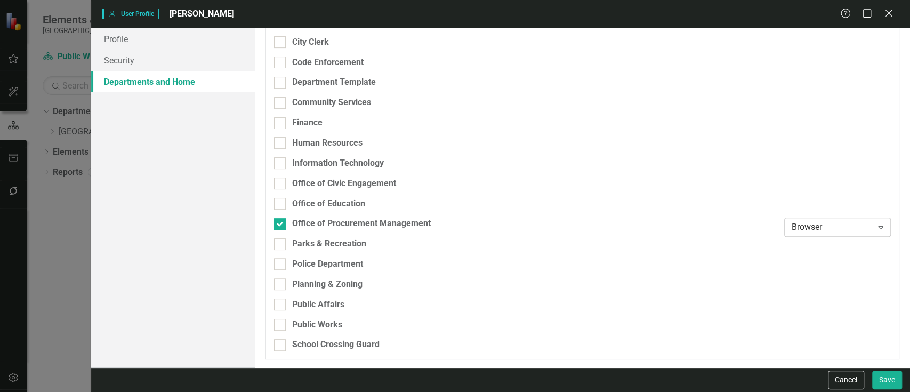
click at [804, 229] on div "Browser" at bounding box center [832, 227] width 80 height 12
click at [883, 377] on button "Save" at bounding box center [887, 379] width 30 height 19
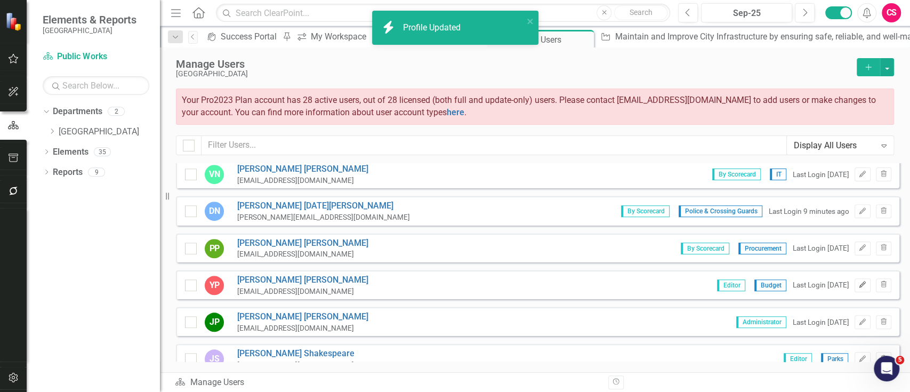
click at [858, 281] on icon "Edit" at bounding box center [862, 284] width 8 height 6
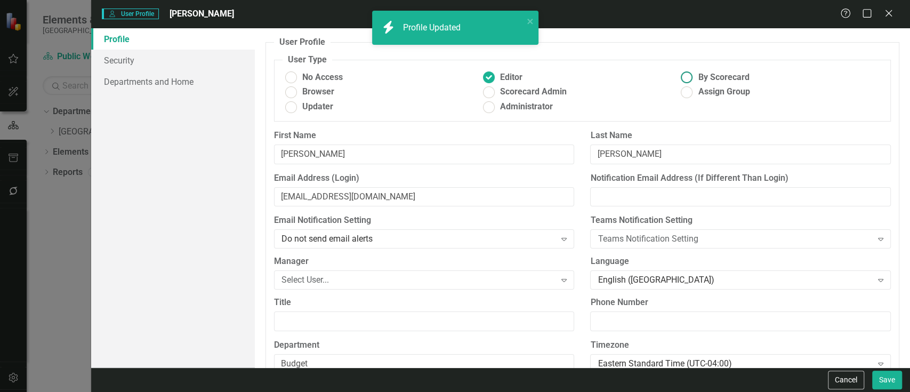
click at [705, 76] on span "By Scorecard" at bounding box center [723, 77] width 51 height 12
click at [695, 76] on input "By Scorecard" at bounding box center [687, 77] width 17 height 17
radio input "true"
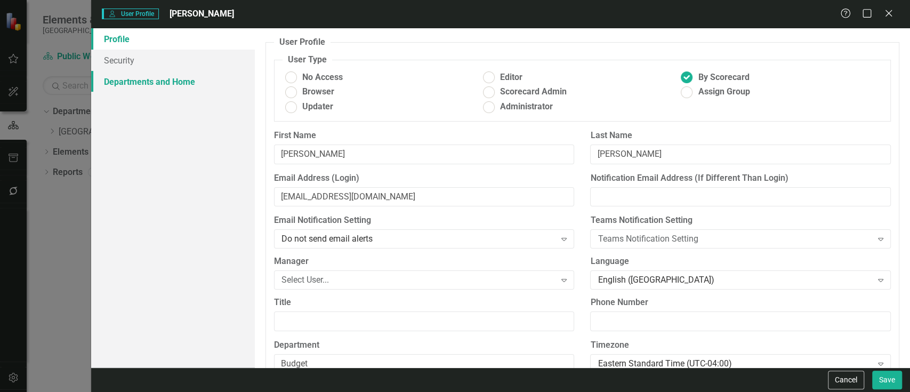
click at [187, 86] on link "Departments and Home" at bounding box center [173, 81] width 164 height 21
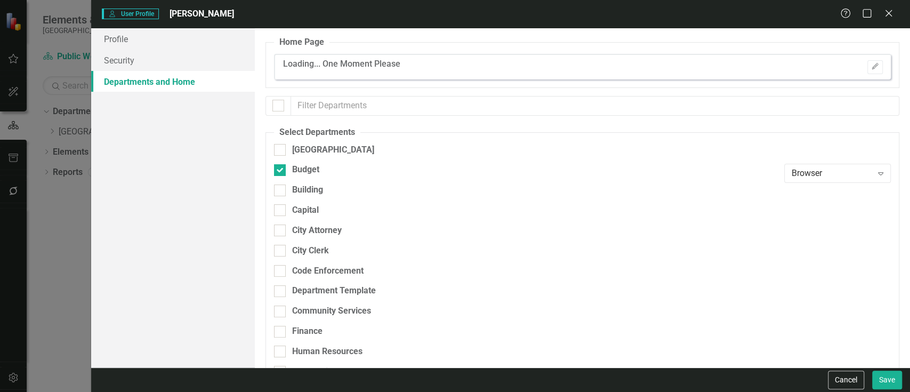
click at [299, 139] on fieldset "Select Departments [GEOGRAPHIC_DATA] Budget Browser Expand Building Capital Cit…" at bounding box center [582, 347] width 634 height 442
click at [324, 148] on div "[GEOGRAPHIC_DATA]" at bounding box center [333, 150] width 82 height 12
click at [281, 148] on input "[GEOGRAPHIC_DATA]" at bounding box center [277, 147] width 7 height 7
checkbox input "true"
click at [831, 168] on div "Browser" at bounding box center [832, 173] width 80 height 12
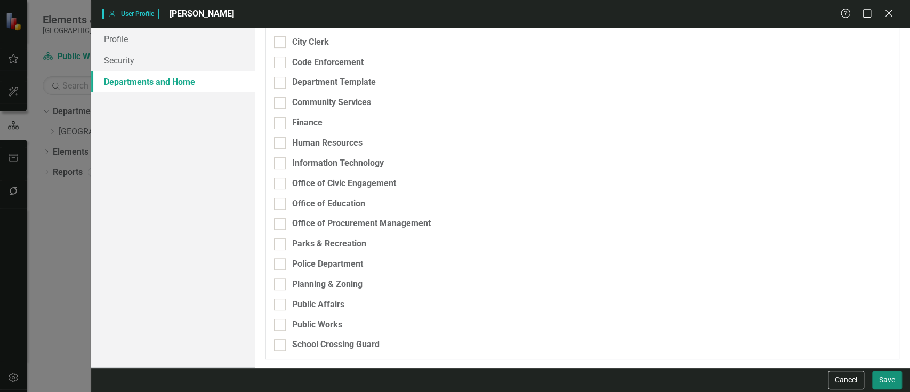
click at [887, 377] on button "Save" at bounding box center [887, 379] width 30 height 19
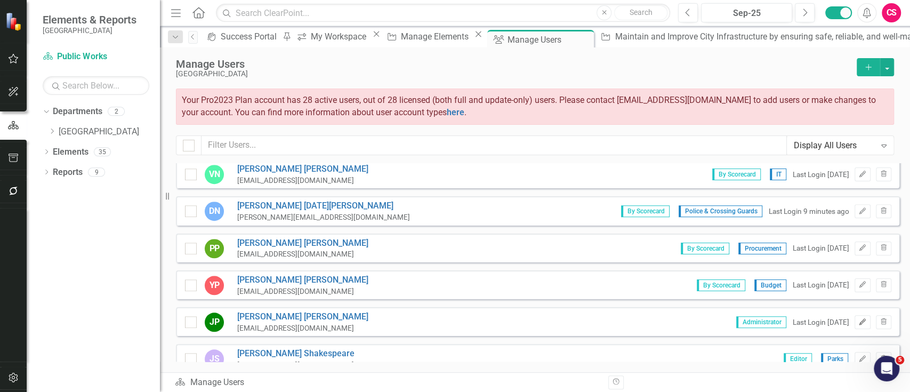
click at [858, 319] on icon "Edit" at bounding box center [862, 322] width 8 height 6
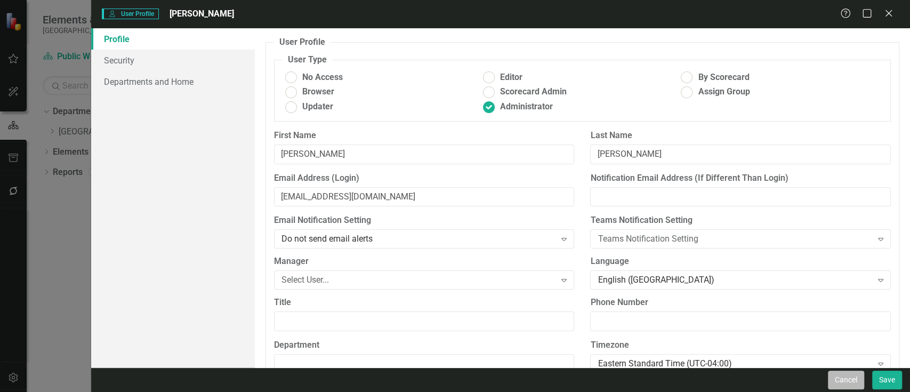
click at [837, 373] on button "Cancel" at bounding box center [846, 379] width 36 height 19
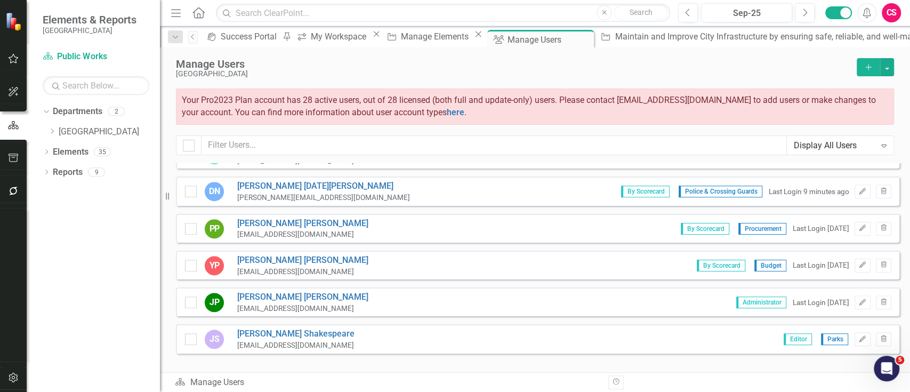
scroll to position [665, 0]
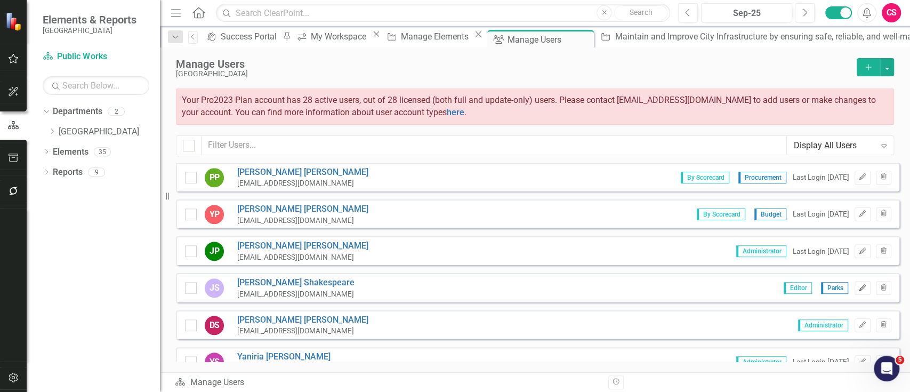
click at [858, 285] on icon "Edit" at bounding box center [862, 288] width 8 height 6
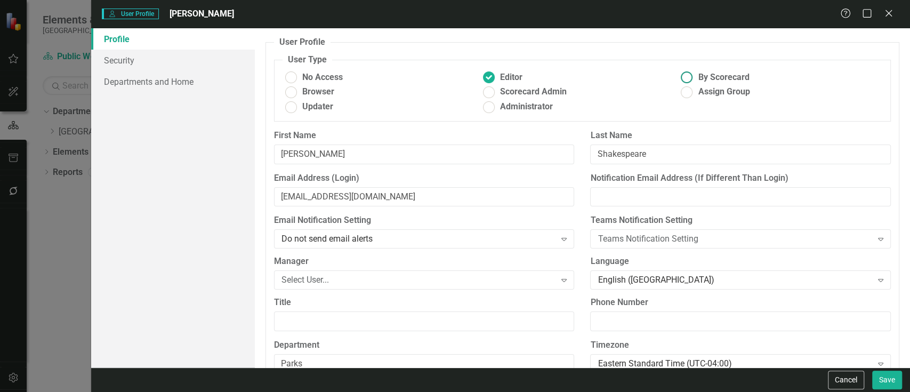
click at [698, 77] on span "By Scorecard" at bounding box center [723, 77] width 51 height 12
click at [692, 77] on input "By Scorecard" at bounding box center [687, 77] width 17 height 17
radio input "true"
click at [249, 87] on link "Departments and Home" at bounding box center [173, 81] width 164 height 21
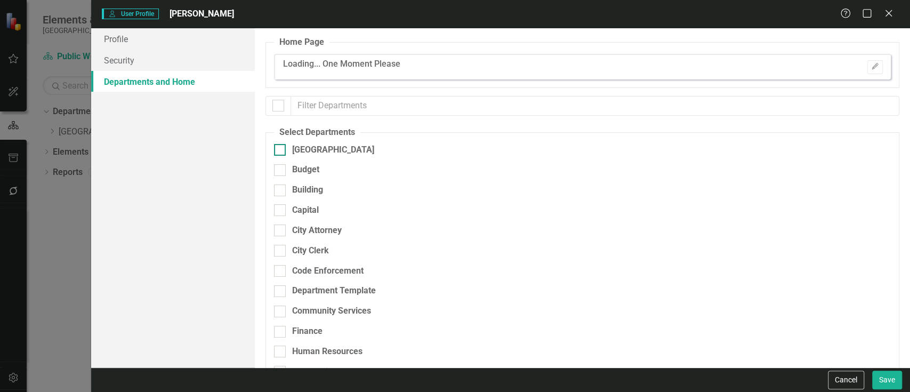
click at [274, 147] on input "[GEOGRAPHIC_DATA]" at bounding box center [277, 147] width 7 height 7
checkbox input "true"
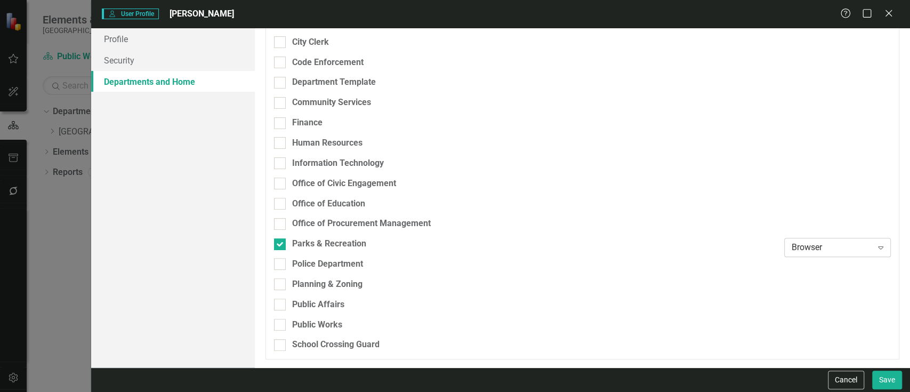
click at [792, 252] on div "Browser" at bounding box center [832, 247] width 80 height 12
click at [888, 378] on button "Save" at bounding box center [887, 379] width 30 height 19
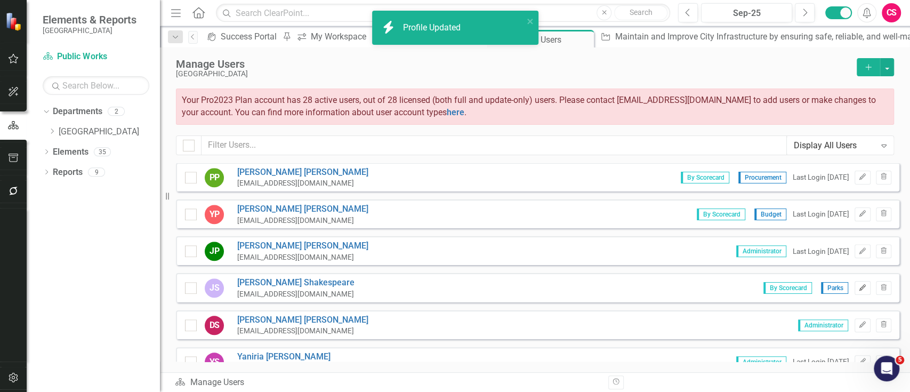
click at [857, 281] on button "Edit" at bounding box center [861, 288] width 15 height 14
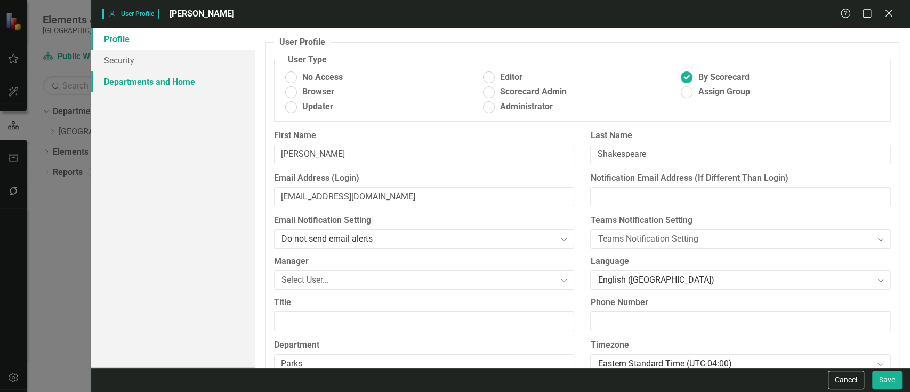
click at [200, 79] on link "Departments and Home" at bounding box center [173, 81] width 164 height 21
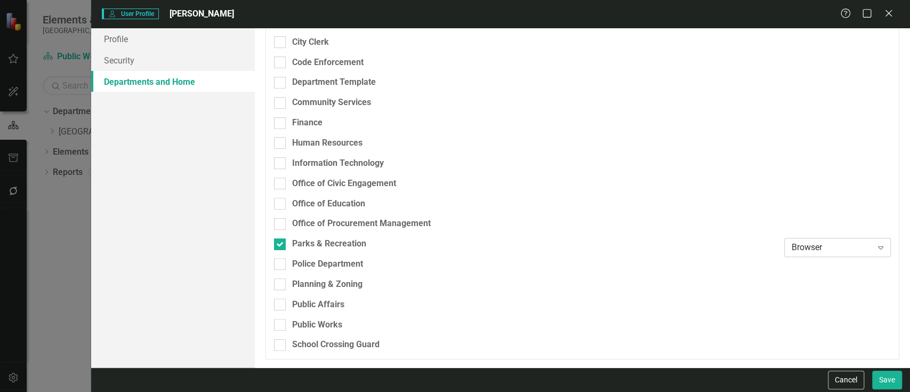
click at [812, 247] on div "Browser" at bounding box center [832, 247] width 80 height 12
drag, startPoint x: 806, startPoint y: 209, endPoint x: 821, endPoint y: 231, distance: 26.9
click at [898, 383] on button "Save" at bounding box center [887, 379] width 30 height 19
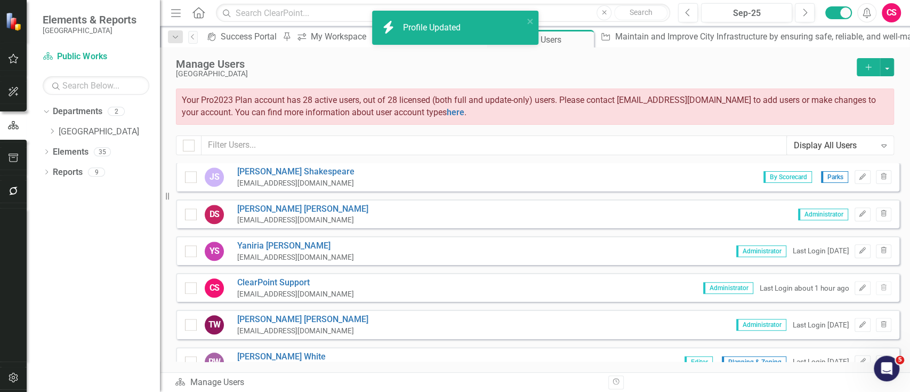
scroll to position [808, 0]
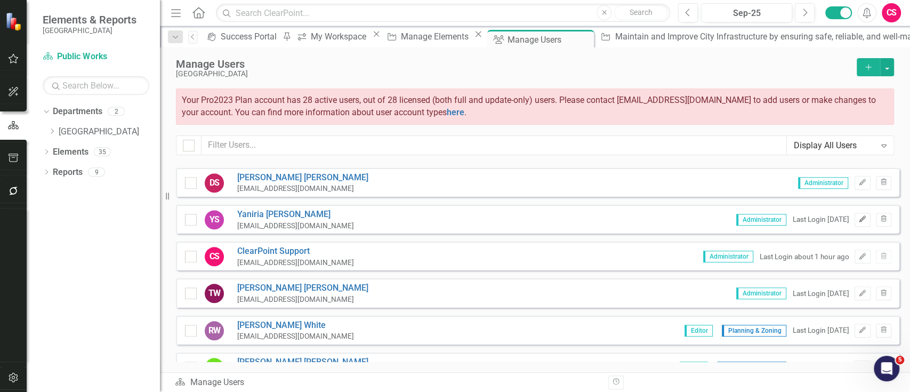
click at [858, 216] on icon "Edit" at bounding box center [862, 219] width 8 height 6
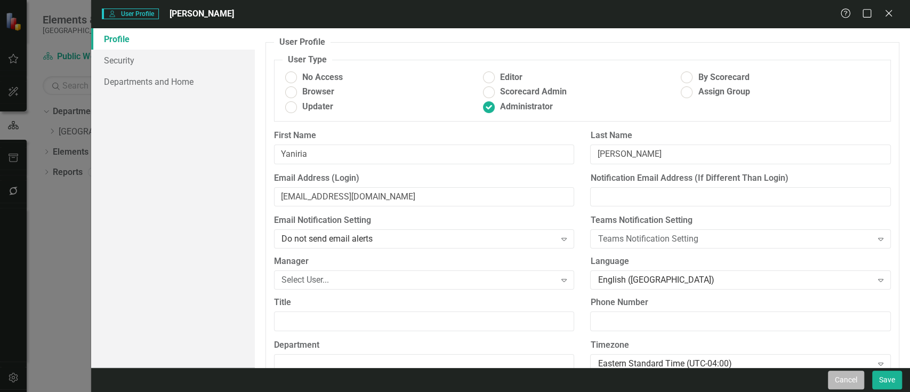
click at [853, 376] on button "Cancel" at bounding box center [846, 379] width 36 height 19
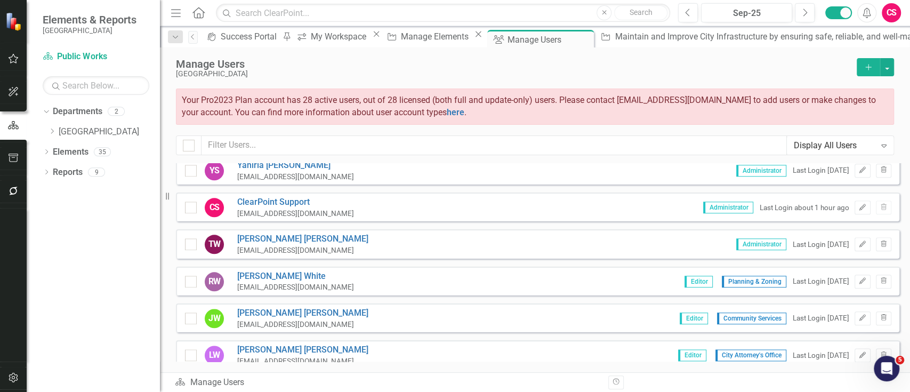
scroll to position [878, 0]
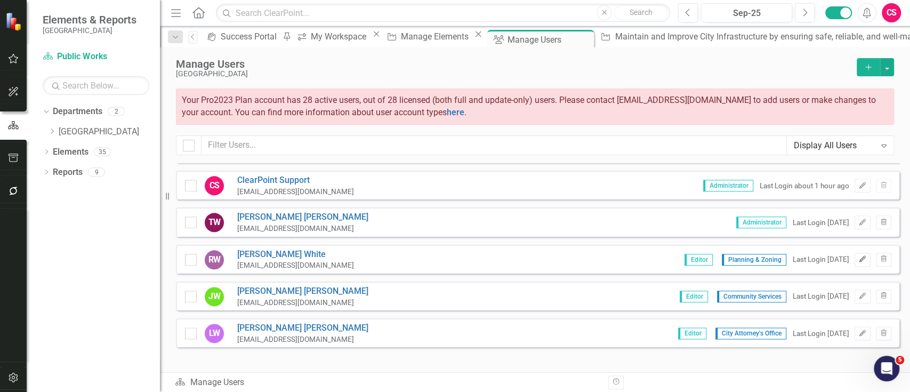
click at [861, 253] on button "Edit" at bounding box center [861, 260] width 15 height 14
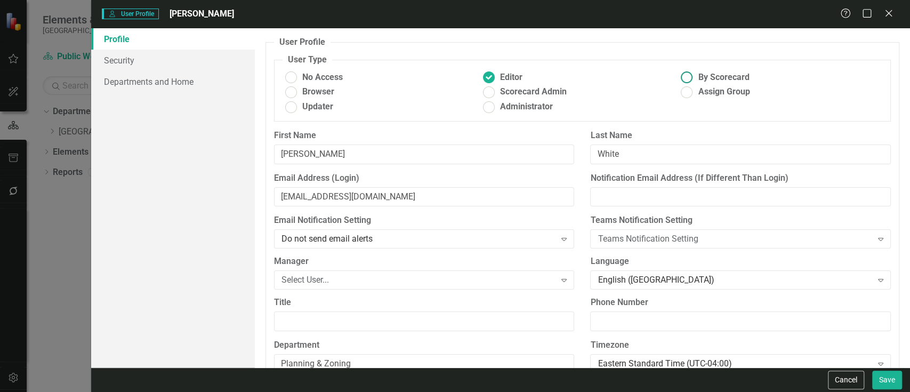
click at [698, 71] on span "By Scorecard" at bounding box center [723, 77] width 51 height 12
click at [695, 71] on input "By Scorecard" at bounding box center [687, 77] width 17 height 17
radio input "true"
click at [115, 90] on link "Departments and Home" at bounding box center [173, 81] width 164 height 21
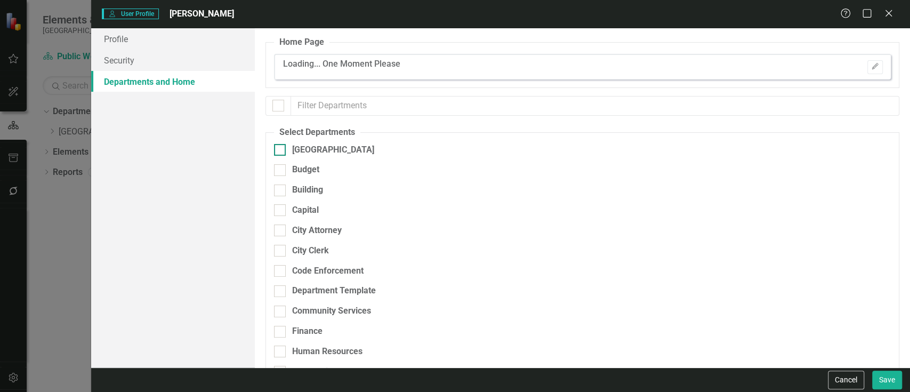
click at [278, 150] on input "[GEOGRAPHIC_DATA]" at bounding box center [277, 147] width 7 height 7
checkbox input "true"
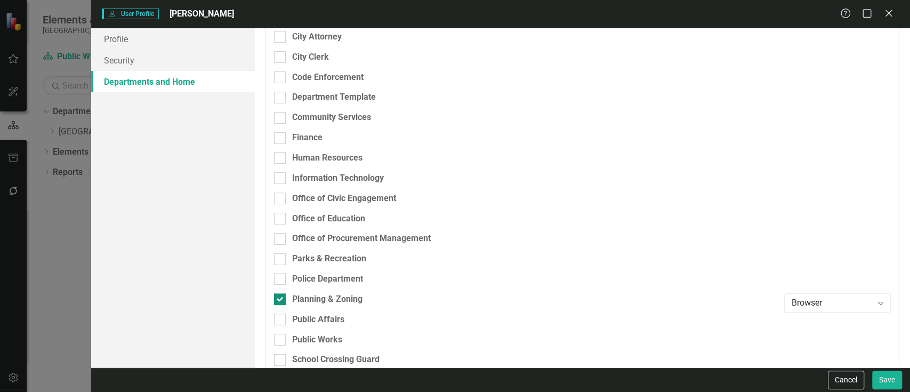
scroll to position [208, 0]
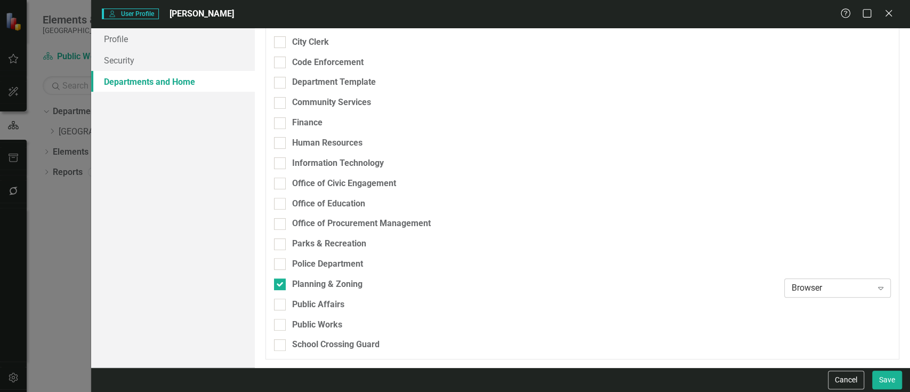
click at [806, 287] on div "Browser" at bounding box center [832, 288] width 80 height 12
click at [811, 276] on div at bounding box center [837, 268] width 107 height 20
click at [810, 278] on div "Updater Expand" at bounding box center [837, 287] width 107 height 19
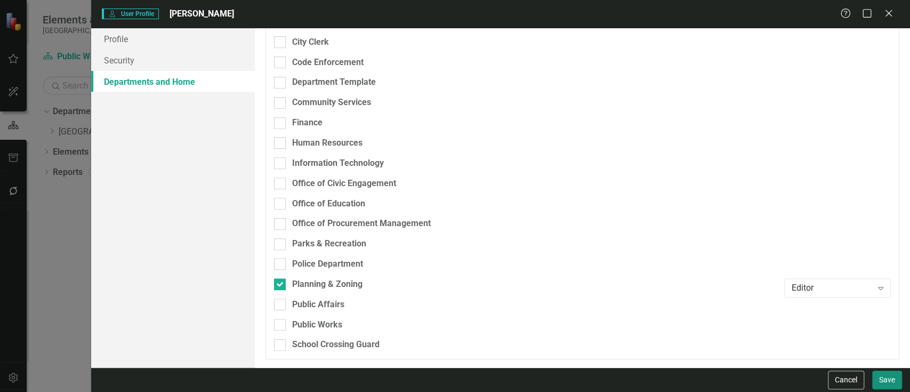
click at [889, 375] on button "Save" at bounding box center [887, 379] width 30 height 19
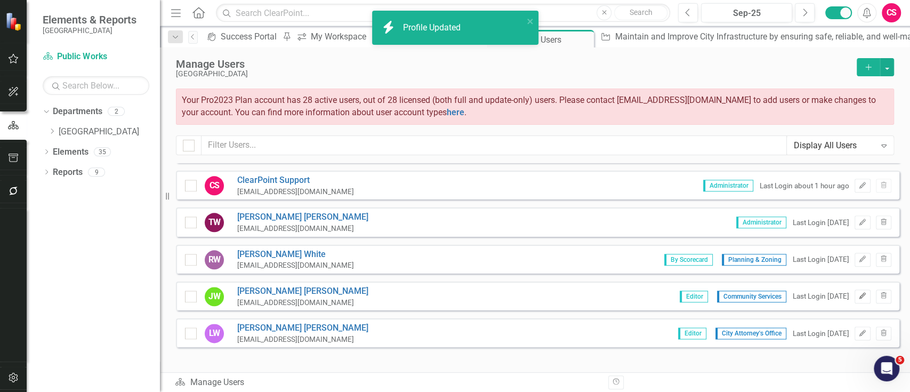
click at [857, 296] on button "Edit" at bounding box center [861, 296] width 15 height 14
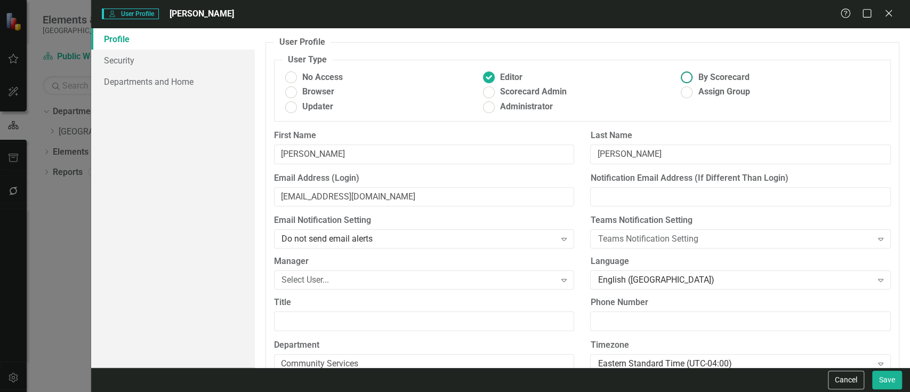
click at [721, 78] on span "By Scorecard" at bounding box center [723, 77] width 51 height 12
click at [695, 78] on input "By Scorecard" at bounding box center [687, 77] width 17 height 17
radio input "true"
click at [179, 83] on link "Departments and Home" at bounding box center [173, 81] width 164 height 21
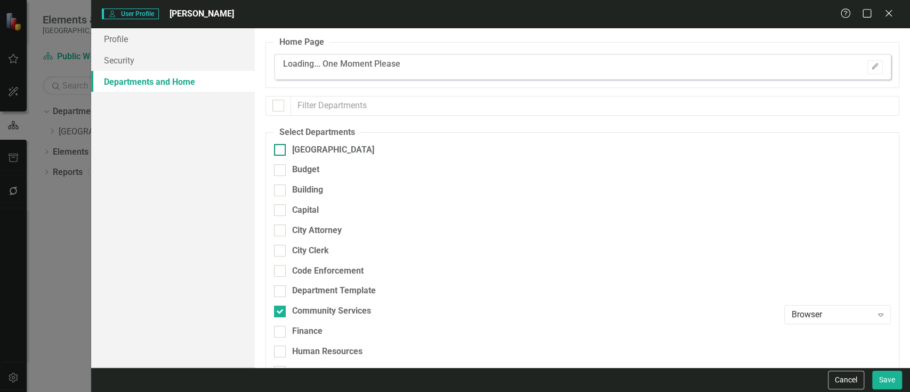
click at [287, 152] on div "[GEOGRAPHIC_DATA]" at bounding box center [526, 150] width 505 height 12
click at [281, 151] on input "[GEOGRAPHIC_DATA]" at bounding box center [277, 147] width 7 height 7
checkbox input "true"
click at [792, 313] on div "Browser" at bounding box center [832, 315] width 80 height 12
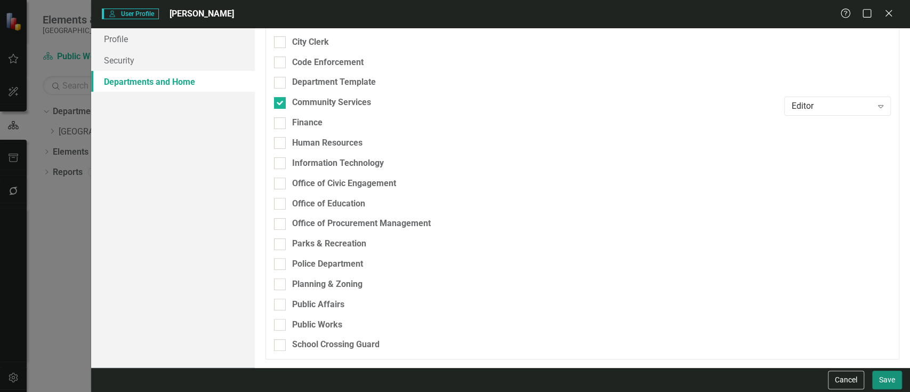
click at [875, 376] on button "Save" at bounding box center [887, 379] width 30 height 19
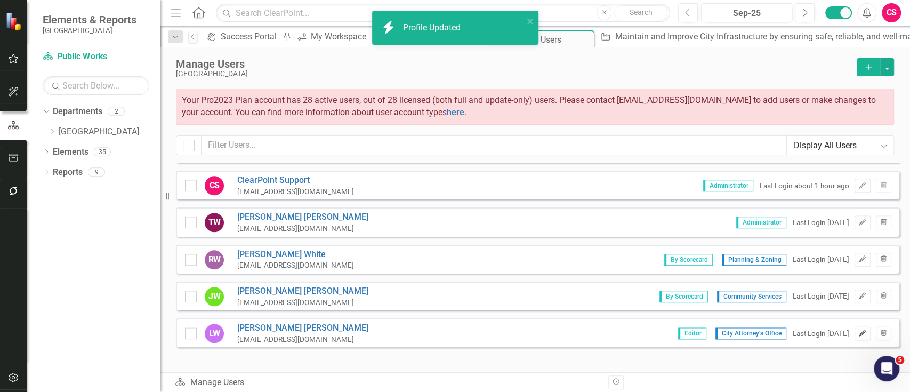
click at [854, 335] on button "Edit" at bounding box center [861, 333] width 15 height 14
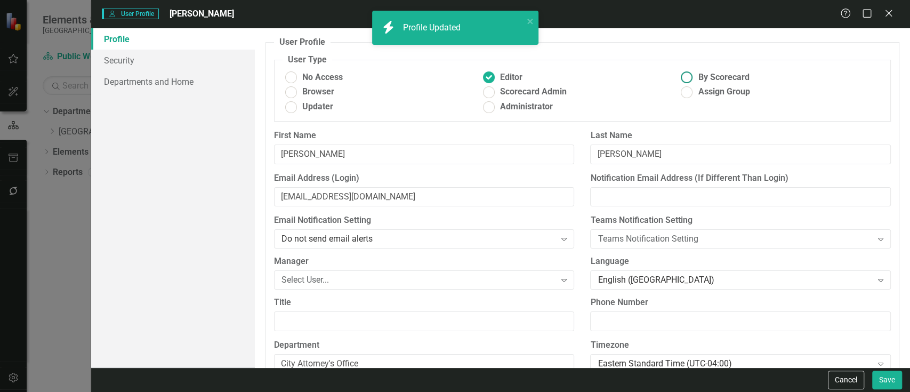
click at [686, 76] on ins at bounding box center [687, 77] width 17 height 17
click at [686, 76] on input "By Scorecard" at bounding box center [687, 77] width 17 height 17
radio input "true"
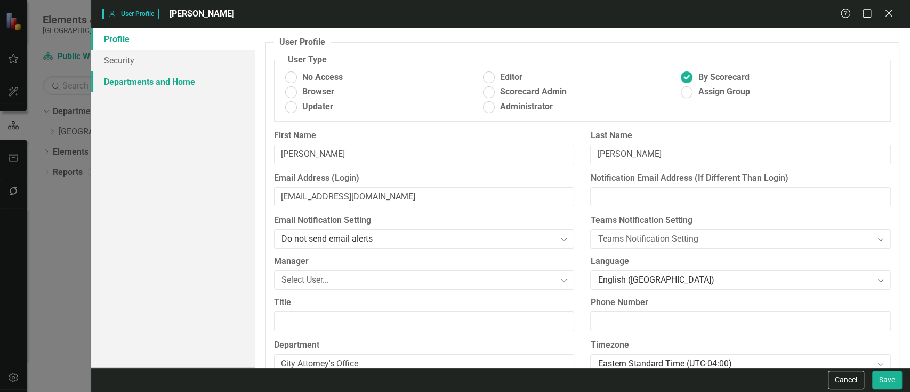
click at [235, 89] on link "Departments and Home" at bounding box center [173, 81] width 164 height 21
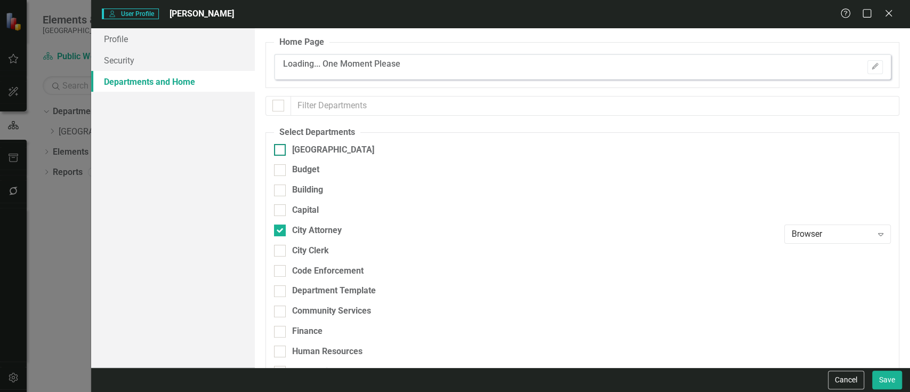
click at [296, 147] on div "[GEOGRAPHIC_DATA]" at bounding box center [333, 150] width 82 height 12
click at [281, 147] on input "[GEOGRAPHIC_DATA]" at bounding box center [277, 147] width 7 height 7
checkbox input "true"
click at [805, 233] on div "Browser" at bounding box center [832, 234] width 80 height 12
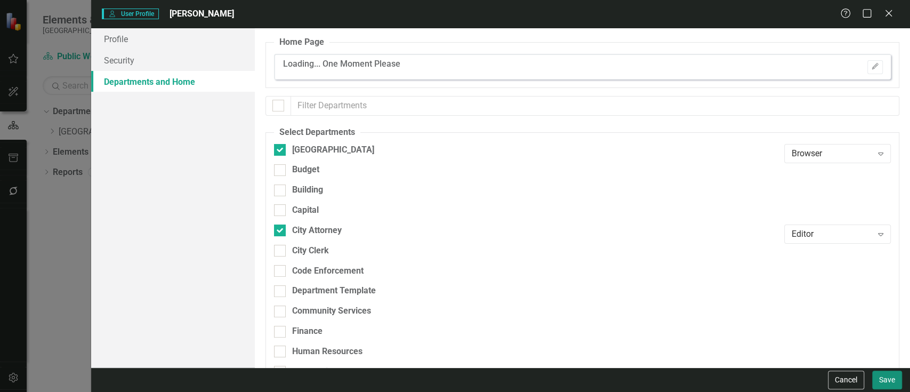
click at [893, 375] on button "Save" at bounding box center [887, 379] width 30 height 19
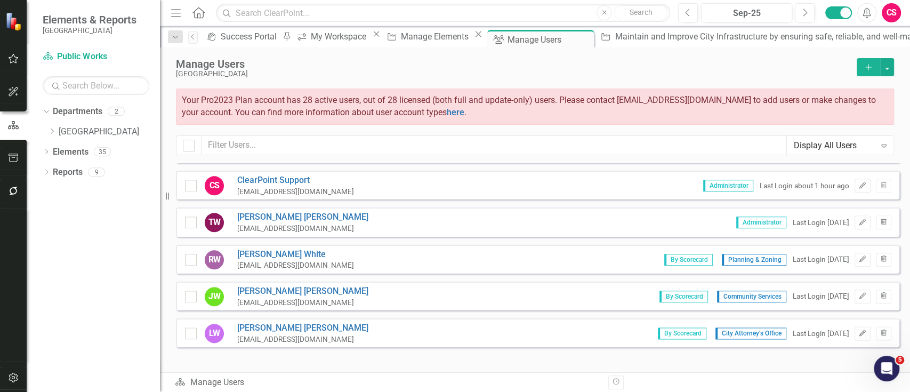
click at [9, 62] on icon "button" at bounding box center [13, 58] width 11 height 9
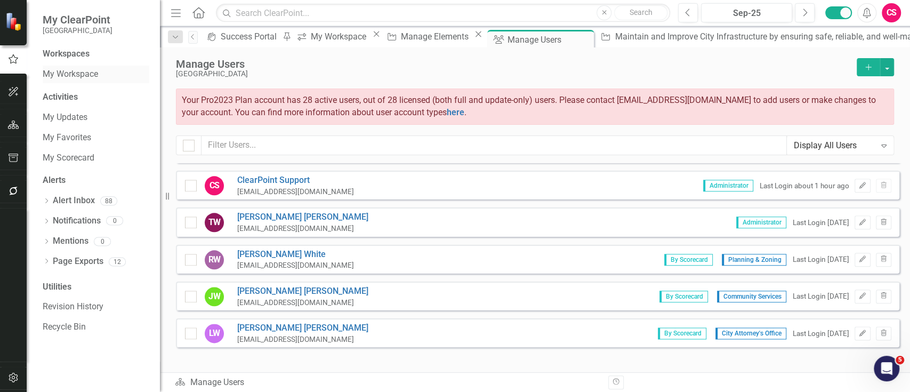
click at [93, 73] on link "My Workspace" at bounding box center [96, 74] width 107 height 12
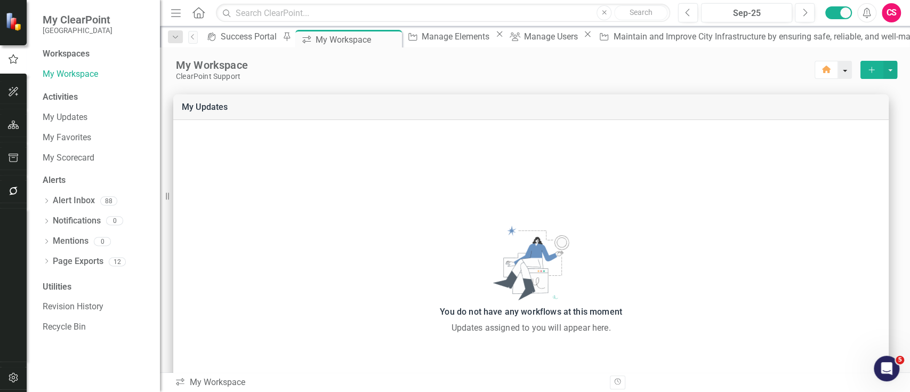
click at [842, 72] on button "button" at bounding box center [845, 70] width 14 height 18
click at [822, 103] on link "Group Bulk Set Home Page" at bounding box center [792, 109] width 102 height 20
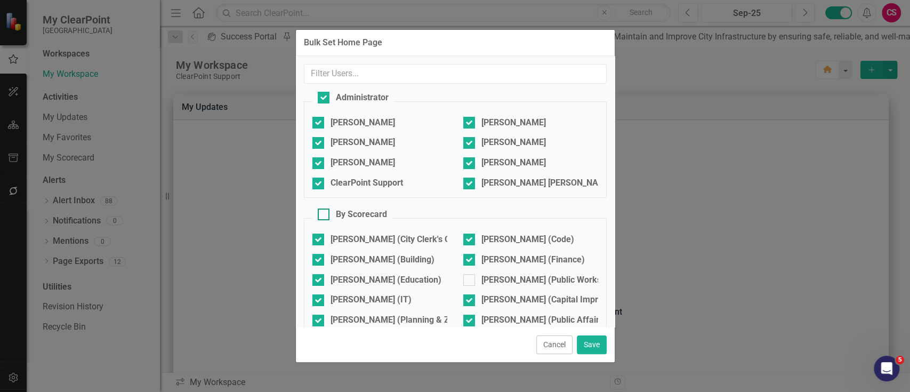
click at [367, 208] on div "By Scorecard" at bounding box center [361, 214] width 51 height 12
click at [325, 208] on input "By Scorecard" at bounding box center [321, 211] width 7 height 7
checkbox input "true"
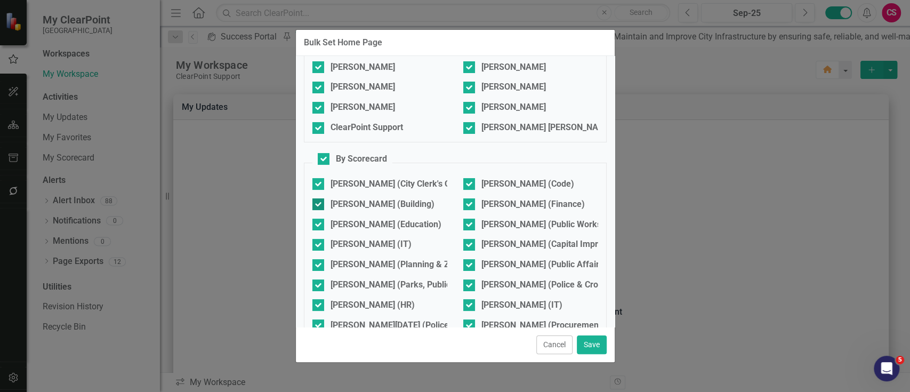
scroll to position [107, 0]
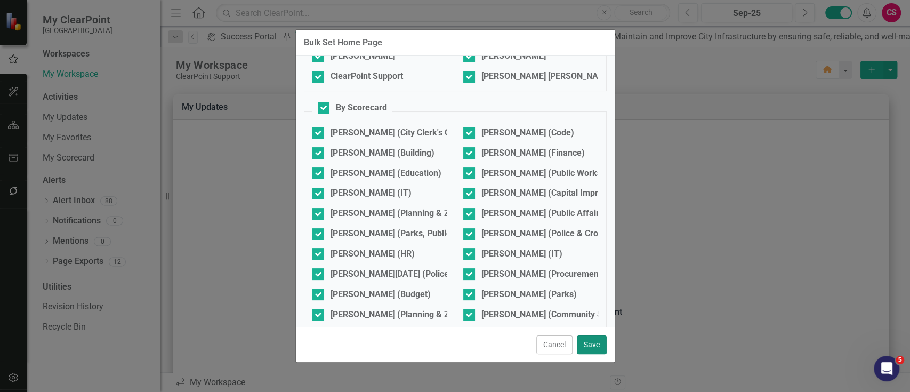
click at [592, 343] on button "Save" at bounding box center [592, 344] width 30 height 19
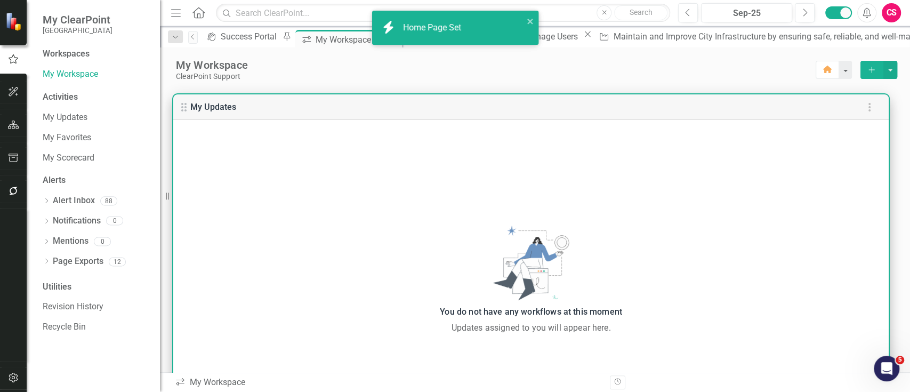
click at [591, 346] on div "You do not have any workflows at this moment Updates assigned to you will appea…" at bounding box center [530, 279] width 715 height 319
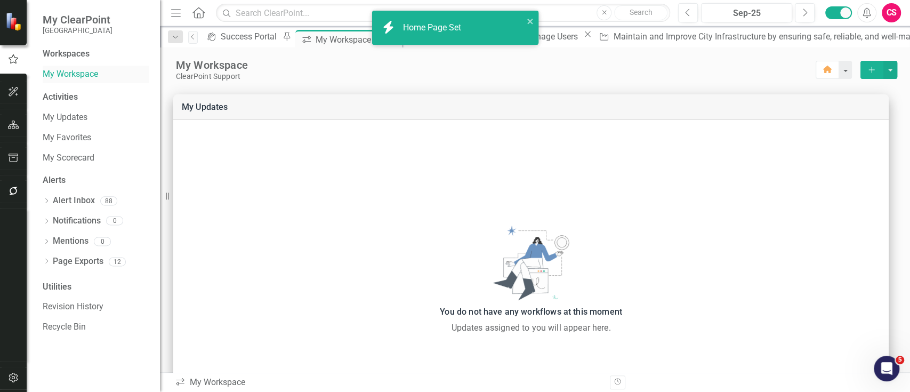
click at [63, 77] on link "My Workspace" at bounding box center [96, 74] width 107 height 12
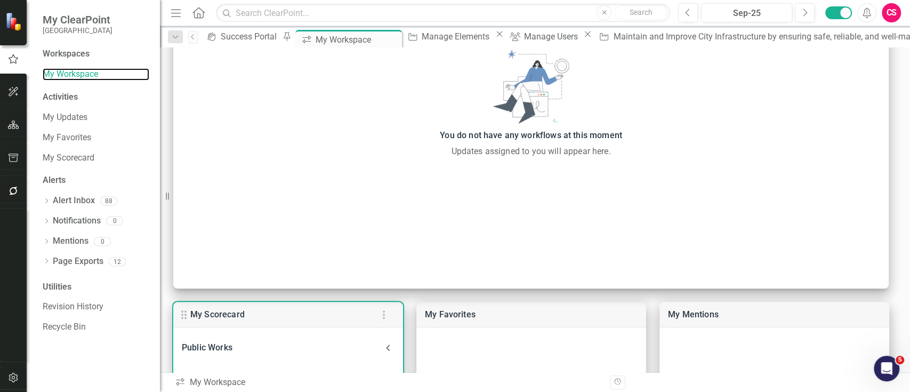
scroll to position [355, 0]
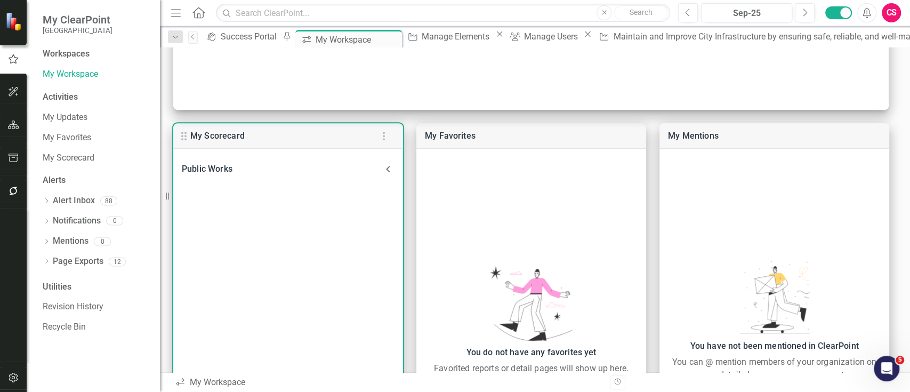
click at [386, 165] on icon at bounding box center [388, 169] width 13 height 13
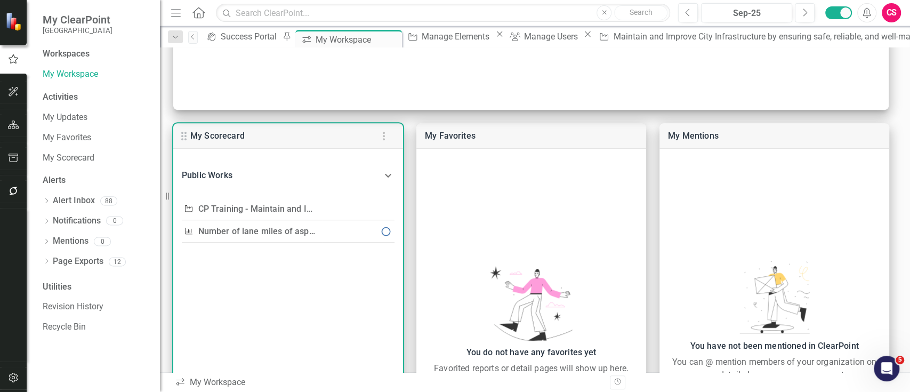
click at [386, 166] on Works-header "Public Works" at bounding box center [288, 175] width 230 height 36
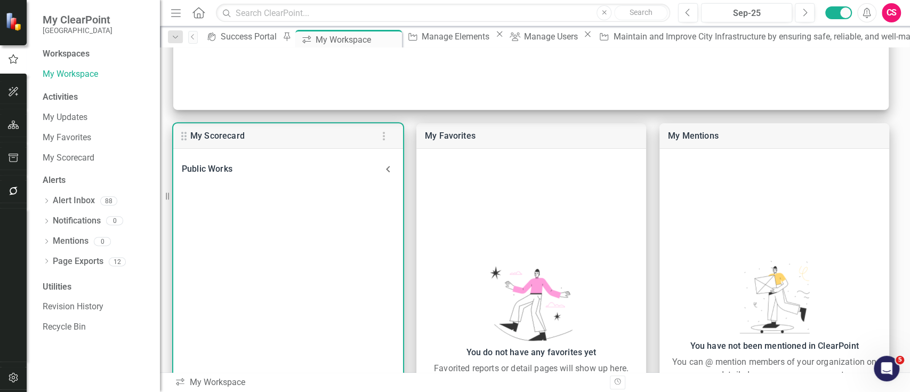
click at [386, 166] on icon at bounding box center [388, 169] width 13 height 13
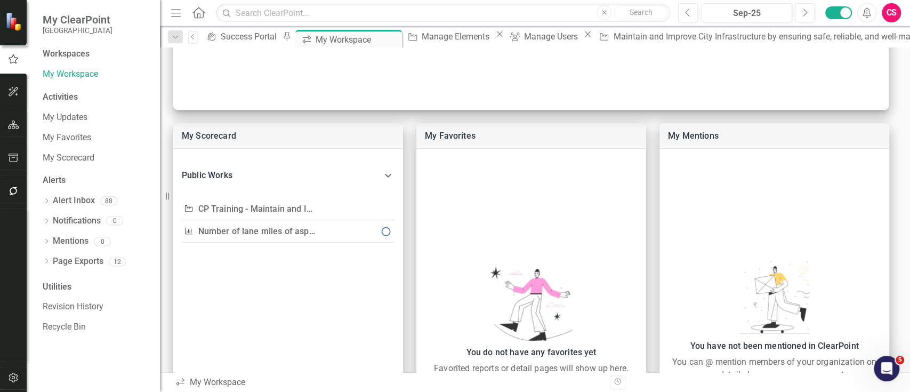
click at [7, 134] on button "button" at bounding box center [14, 125] width 24 height 22
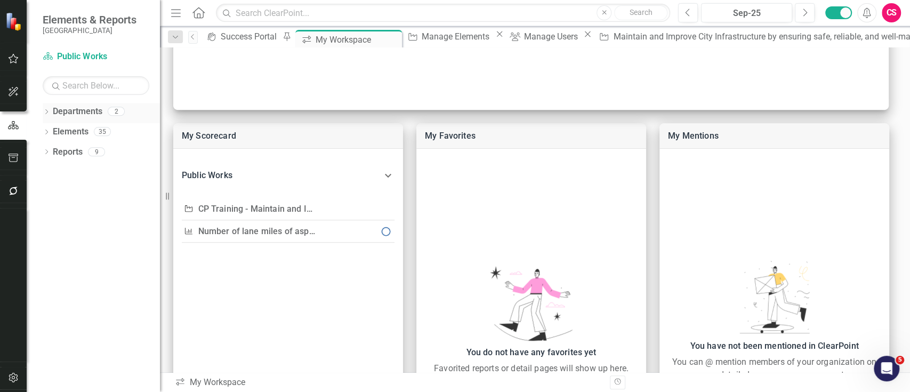
click at [60, 112] on link "Departments" at bounding box center [78, 112] width 50 height 12
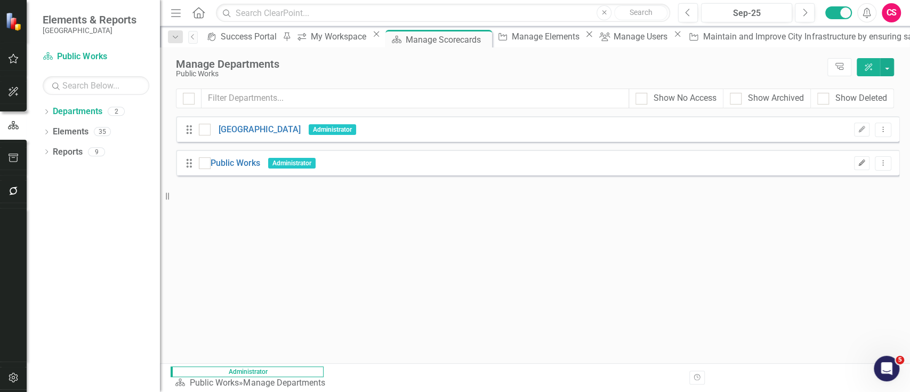
click at [858, 165] on icon "Edit" at bounding box center [862, 163] width 8 height 6
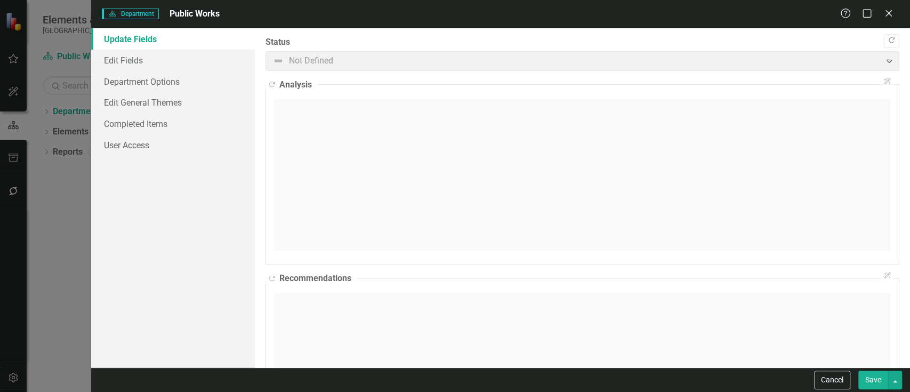
click at [836, 368] on div "Cancel Save" at bounding box center [500, 379] width 819 height 25
click at [828, 370] on button "Cancel" at bounding box center [832, 379] width 36 height 19
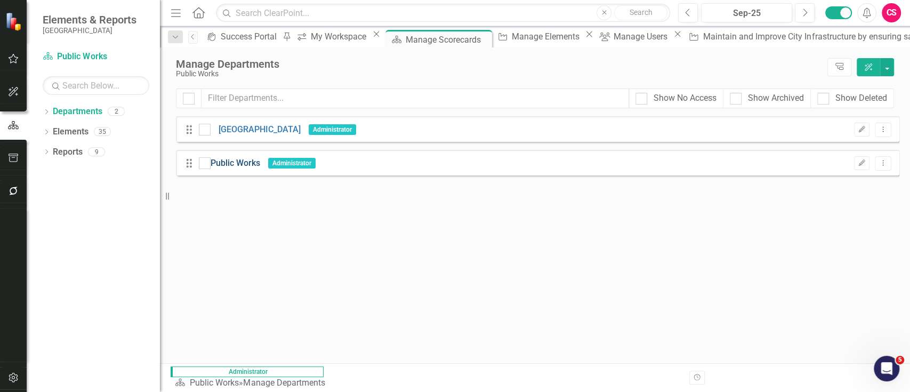
click at [260, 159] on link "Public Works" at bounding box center [236, 163] width 50 height 12
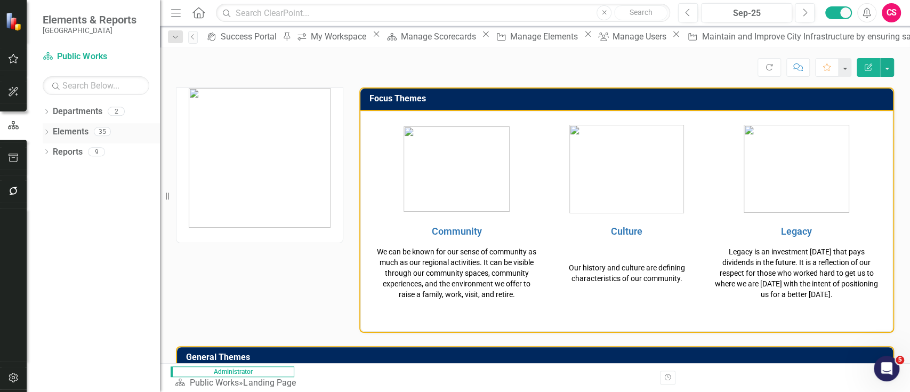
click at [66, 137] on link "Elements" at bounding box center [71, 132] width 36 height 12
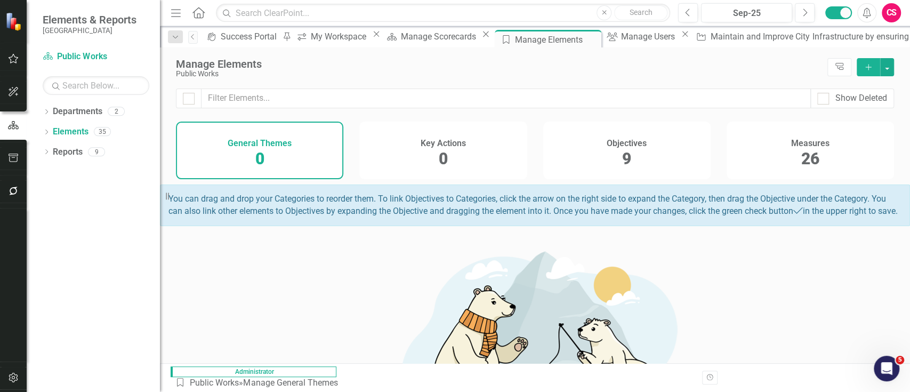
click at [651, 153] on div "Objectives 9" at bounding box center [626, 151] width 167 height 58
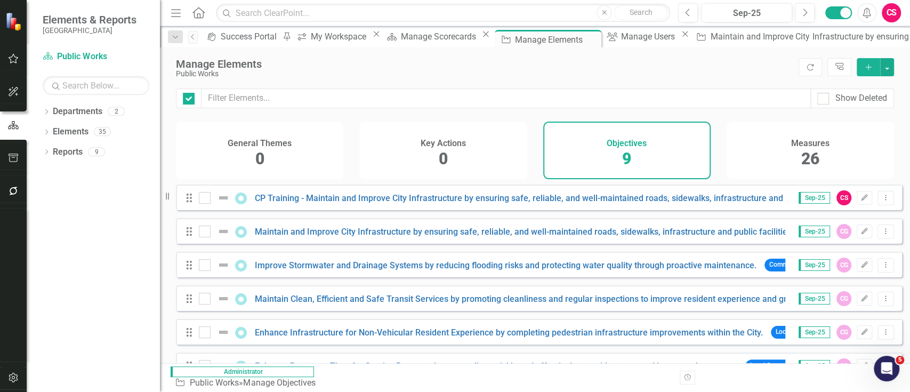
checkbox input "false"
click at [877, 205] on button "Dropdown Menu" at bounding box center [885, 198] width 17 height 14
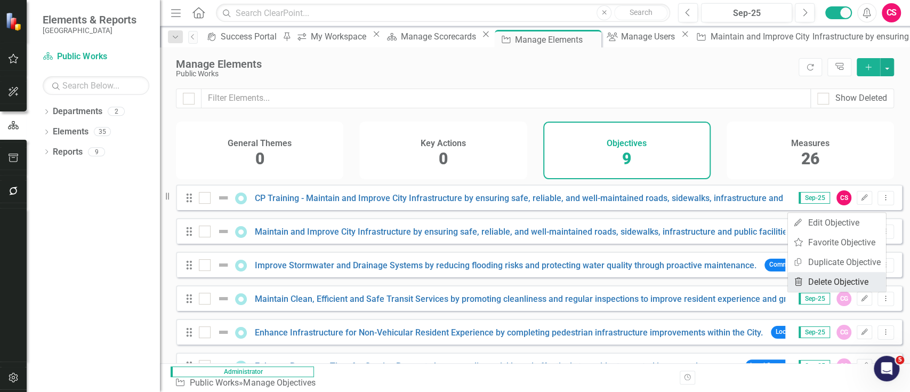
click at [829, 276] on link "Trash Delete Objective" at bounding box center [837, 282] width 98 height 20
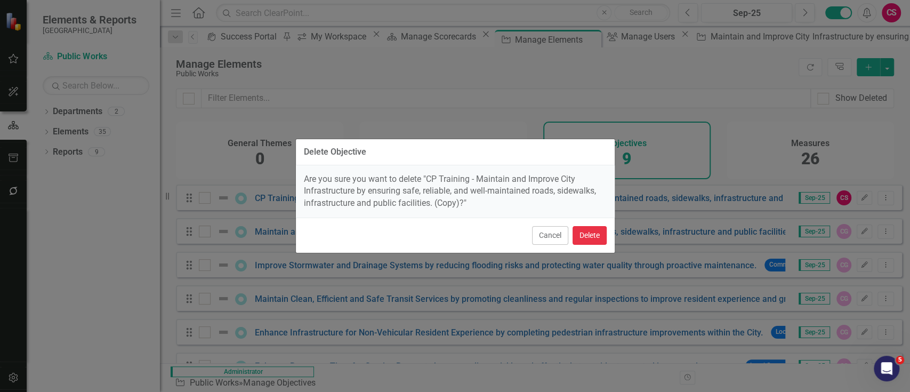
drag, startPoint x: 594, startPoint y: 236, endPoint x: 623, endPoint y: 227, distance: 30.0
click at [594, 236] on button "Delete" at bounding box center [589, 235] width 34 height 19
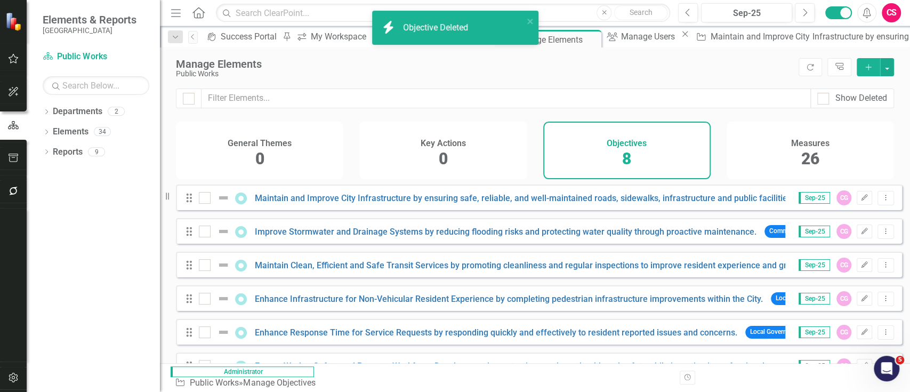
click at [772, 160] on div "Measures 26" at bounding box center [810, 151] width 167 height 58
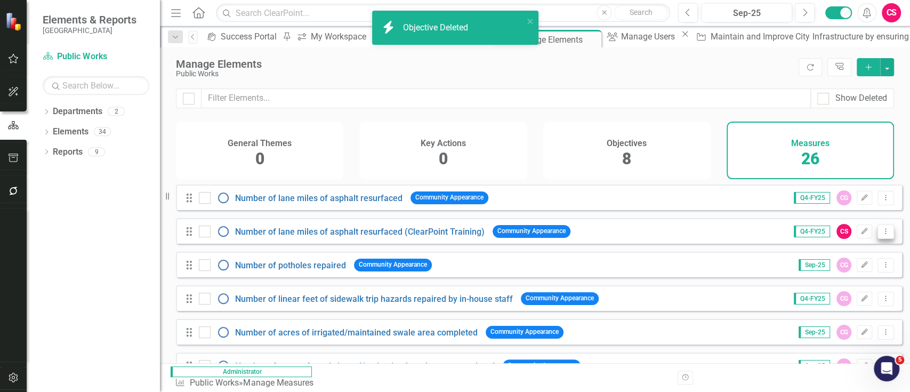
click at [881, 235] on icon "Dropdown Menu" at bounding box center [885, 231] width 9 height 7
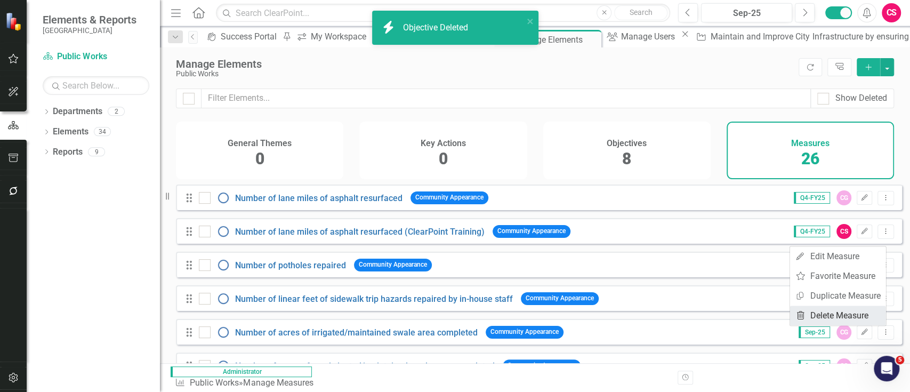
click at [818, 313] on link "Trash Delete Measure" at bounding box center [838, 315] width 96 height 20
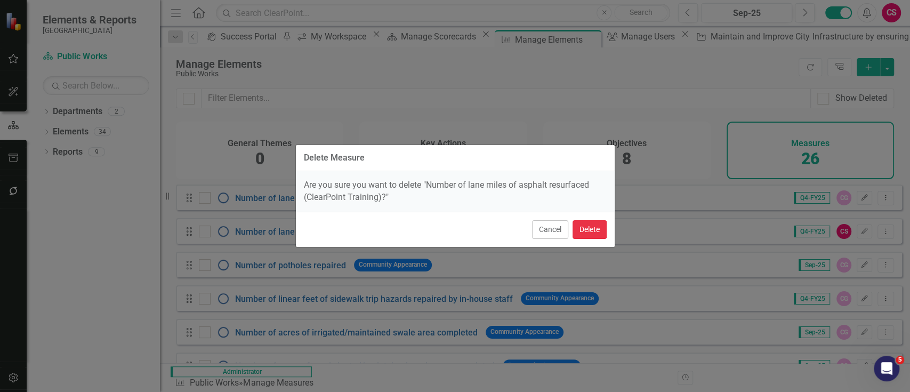
click at [593, 225] on button "Delete" at bounding box center [589, 229] width 34 height 19
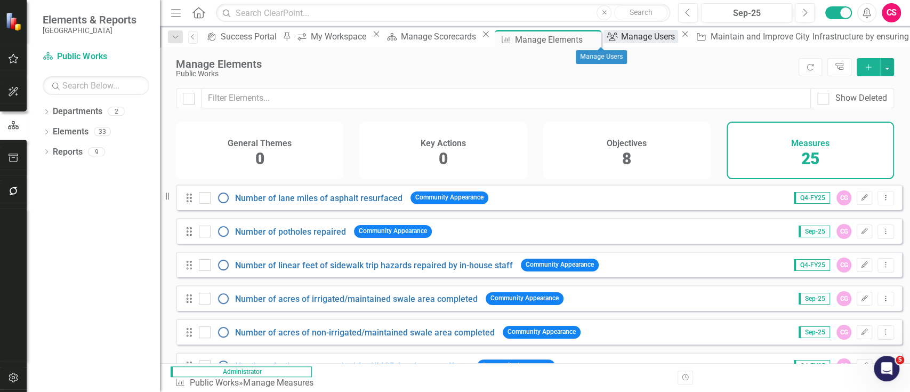
click at [621, 43] on div "Manage Users" at bounding box center [649, 36] width 57 height 13
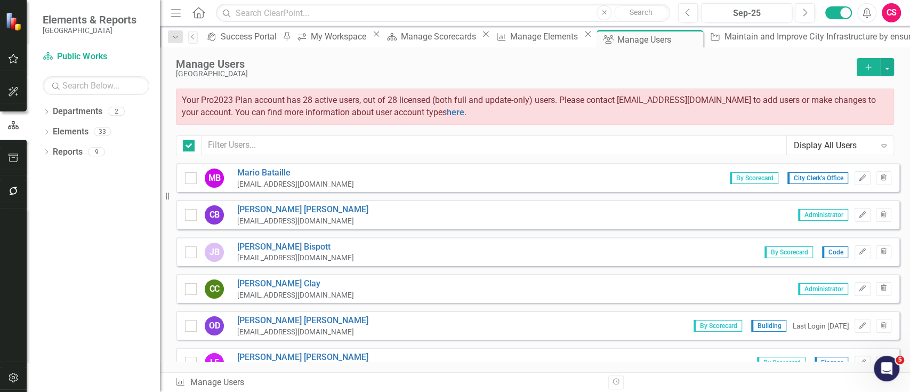
checkbox input "false"
click at [397, 139] on input "text" at bounding box center [493, 145] width 585 height 20
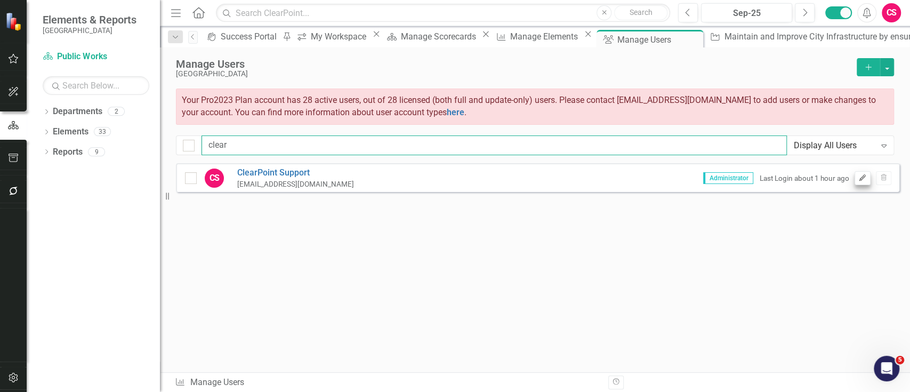
type input "clear"
click at [857, 174] on button "Edit" at bounding box center [861, 178] width 15 height 14
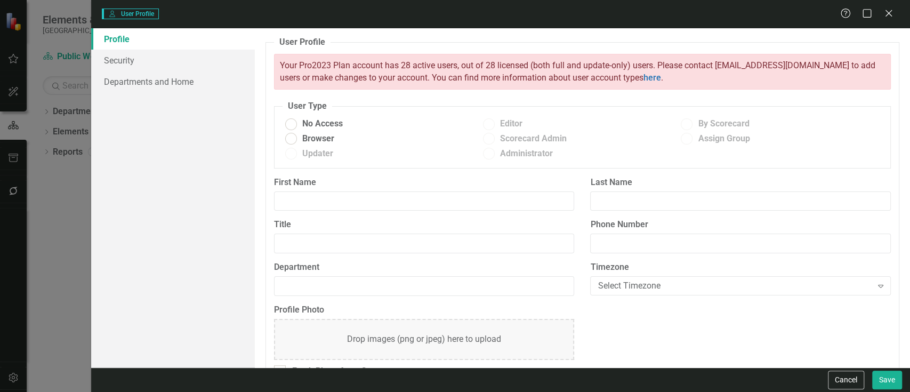
radio input "true"
type input "ClearPoint"
type input "Support"
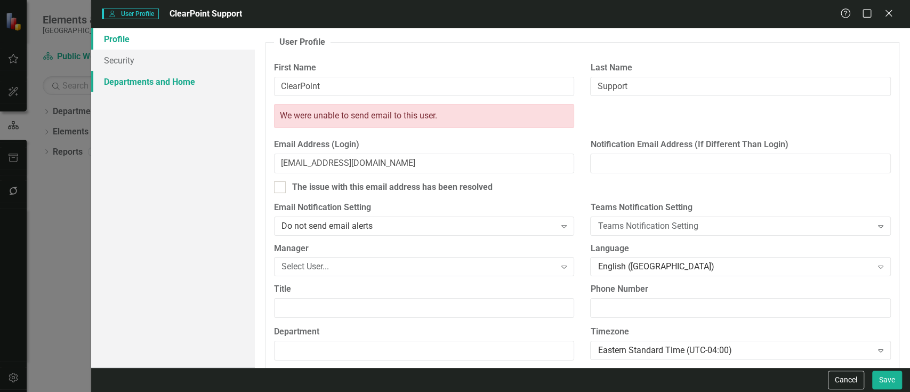
click at [154, 79] on link "Departments and Home" at bounding box center [173, 81] width 164 height 21
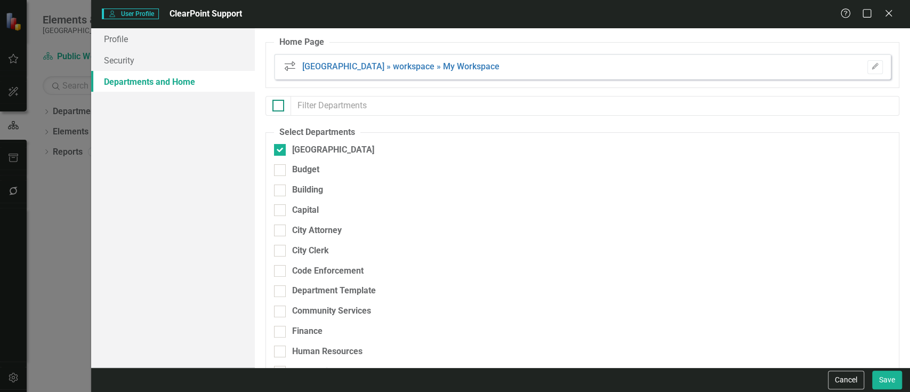
click at [277, 110] on div at bounding box center [278, 106] width 12 height 12
click at [277, 107] on input "checkbox" at bounding box center [275, 103] width 7 height 7
checkbox input "true"
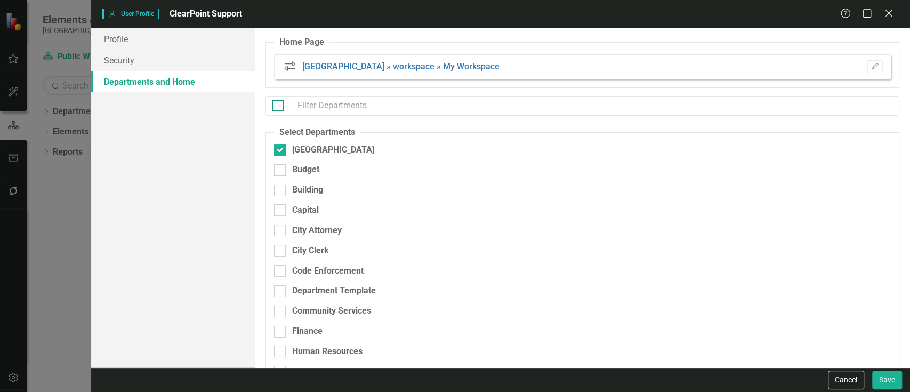
checkbox input "true"
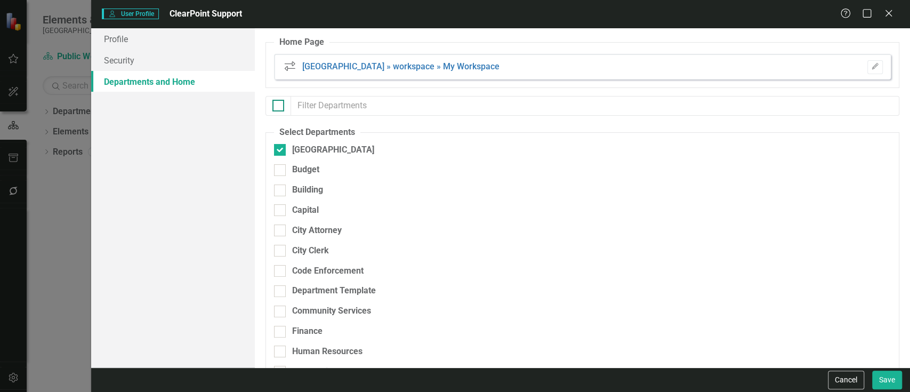
checkbox input "true"
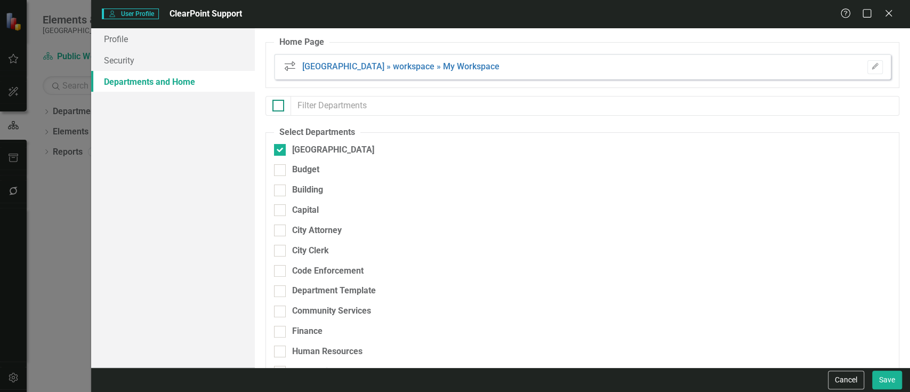
checkbox input "true"
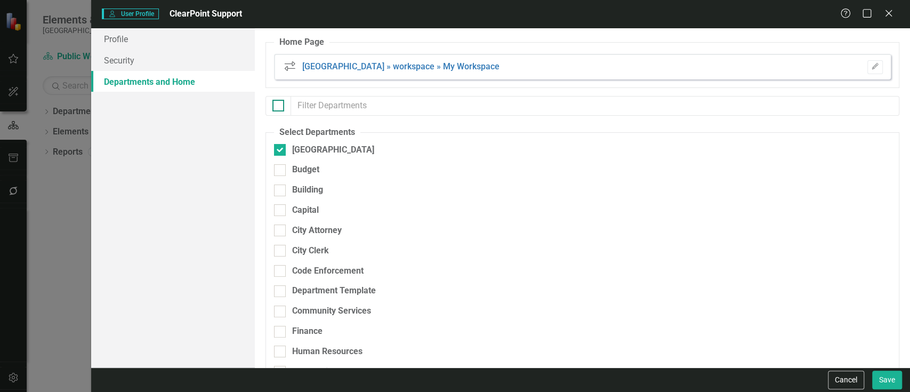
checkbox input "true"
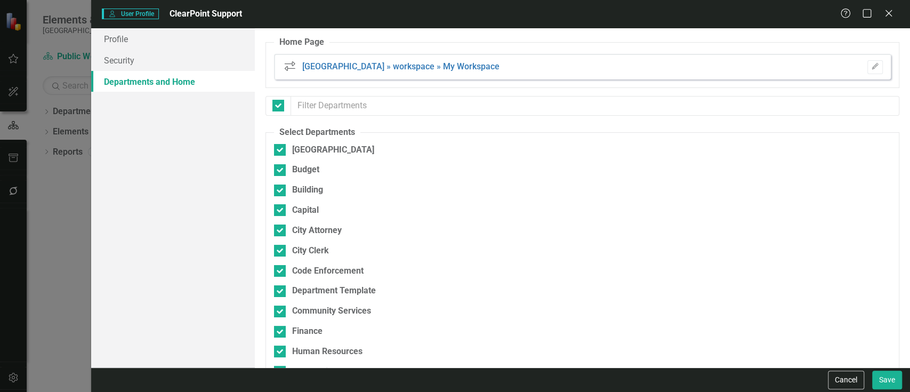
scroll to position [208, 0]
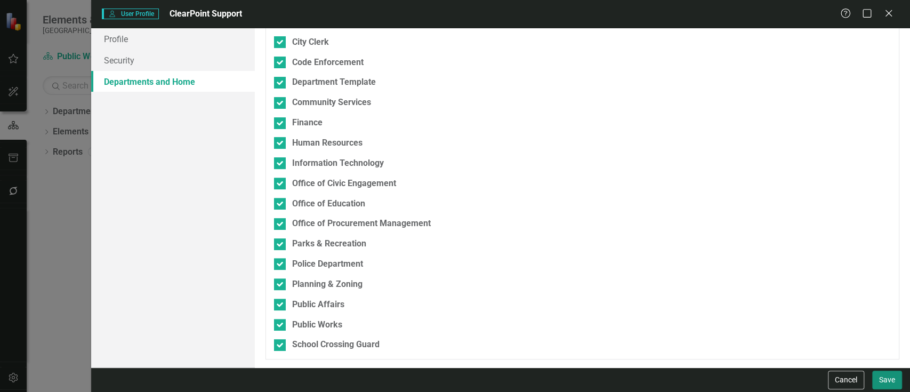
click at [882, 387] on button "Save" at bounding box center [887, 379] width 30 height 19
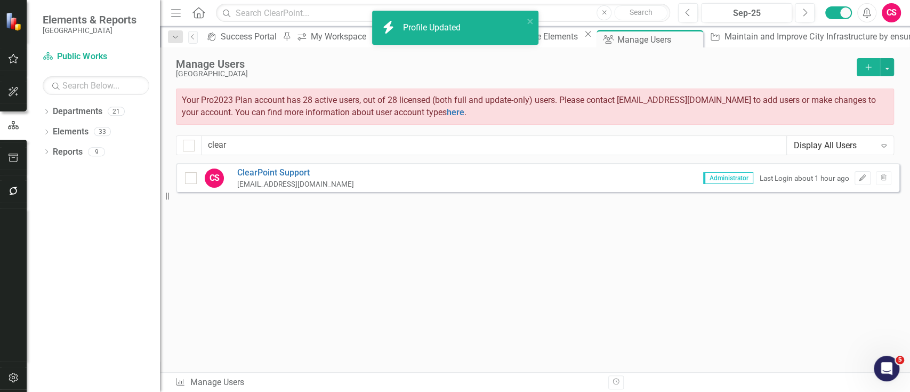
click at [9, 57] on icon "button" at bounding box center [13, 58] width 11 height 9
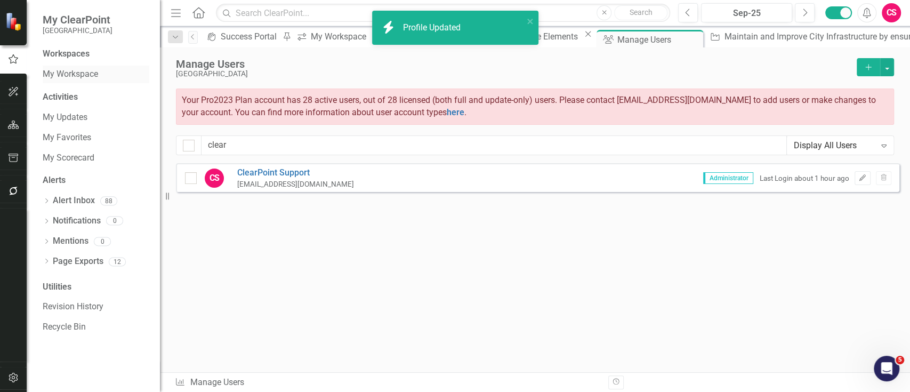
click at [60, 71] on link "My Workspace" at bounding box center [96, 74] width 107 height 12
